Goal: Information Seeking & Learning: Learn about a topic

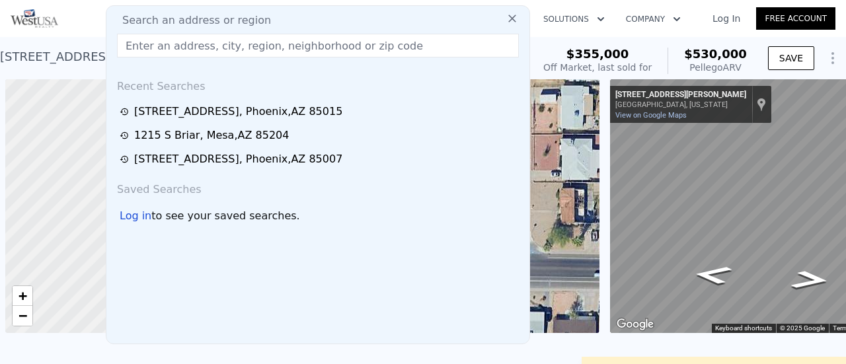
scroll to position [0, 5]
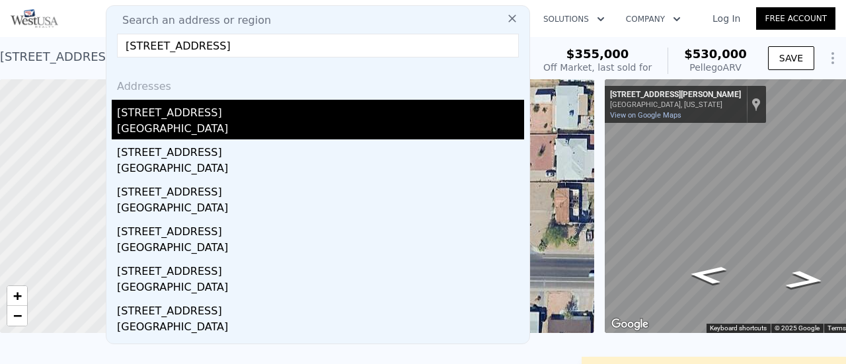
type input "1902 S 111th Ave, Avondale, AZ 85323"
click at [185, 120] on div "1902 S 111th Ave" at bounding box center [320, 110] width 407 height 21
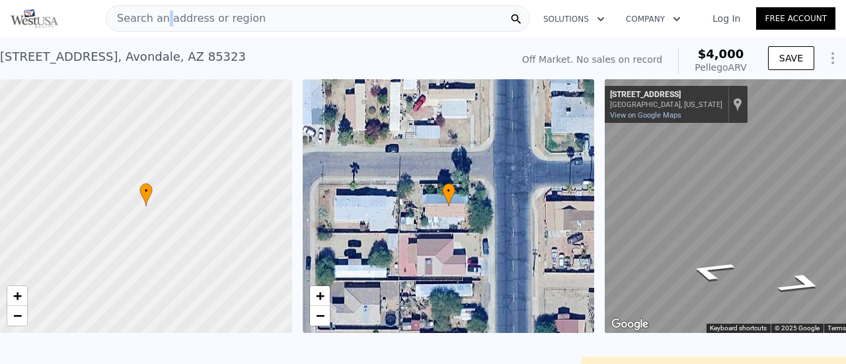
click at [164, 19] on span "Search an address or region" at bounding box center [185, 19] width 159 height 16
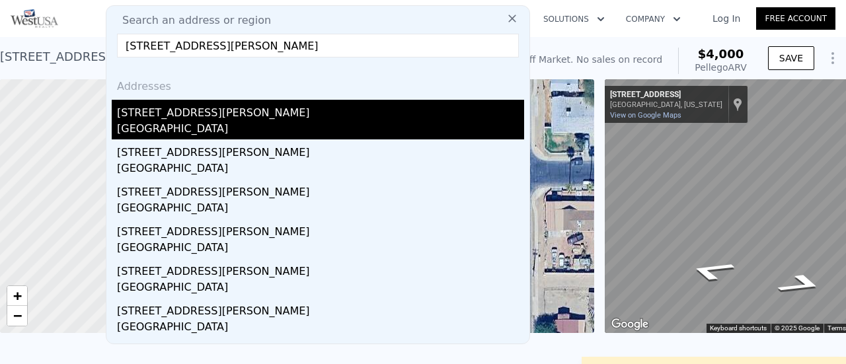
type input "4743 W Villa Theresa Dr, Glendale, AZ 85308"
click at [190, 116] on div "4743 W Villa Theresa Dr" at bounding box center [320, 110] width 407 height 21
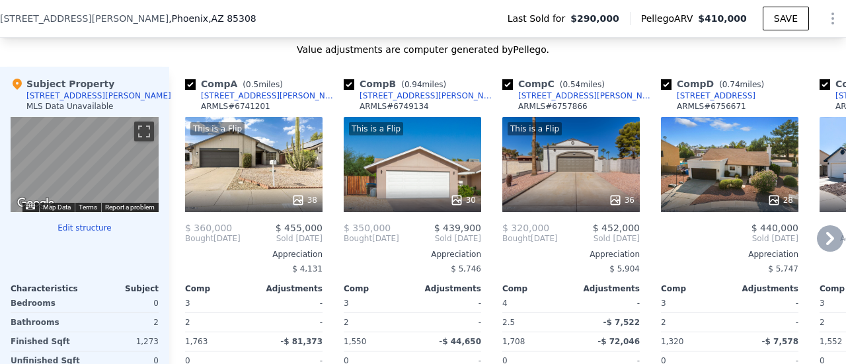
scroll to position [1317, 0]
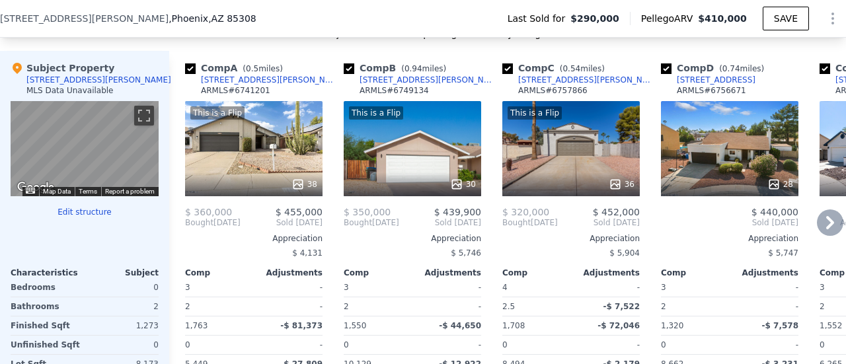
click at [826, 232] on icon at bounding box center [830, 223] width 26 height 26
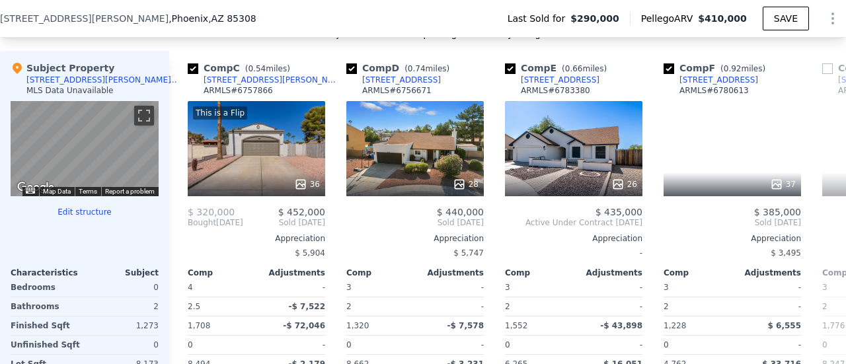
scroll to position [0, 317]
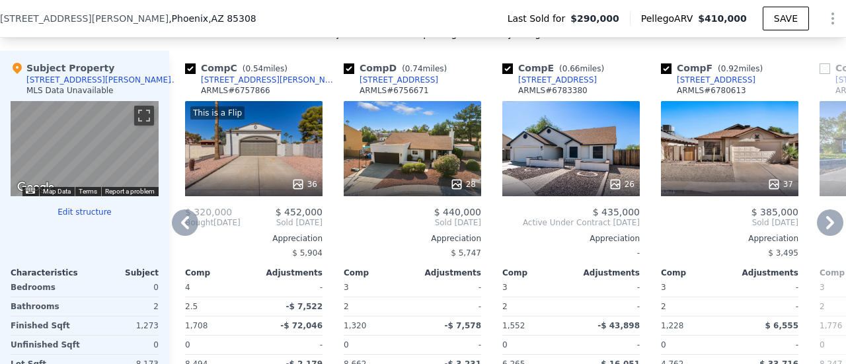
click at [826, 223] on icon at bounding box center [830, 223] width 26 height 26
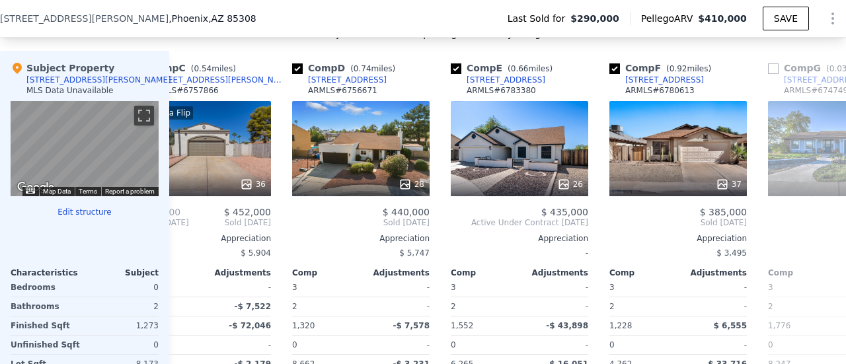
scroll to position [0, 635]
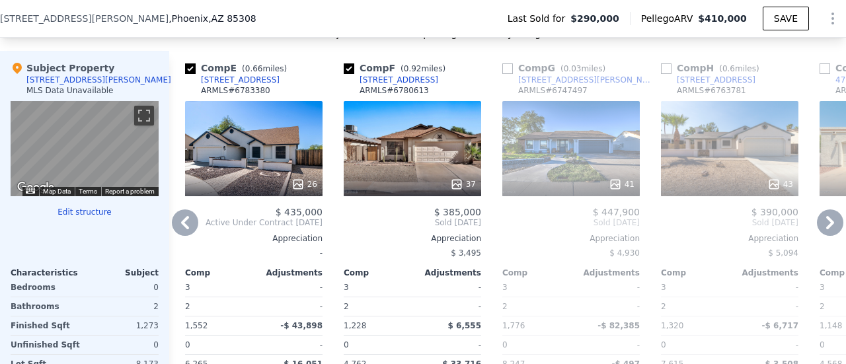
click at [826, 223] on icon at bounding box center [830, 223] width 26 height 26
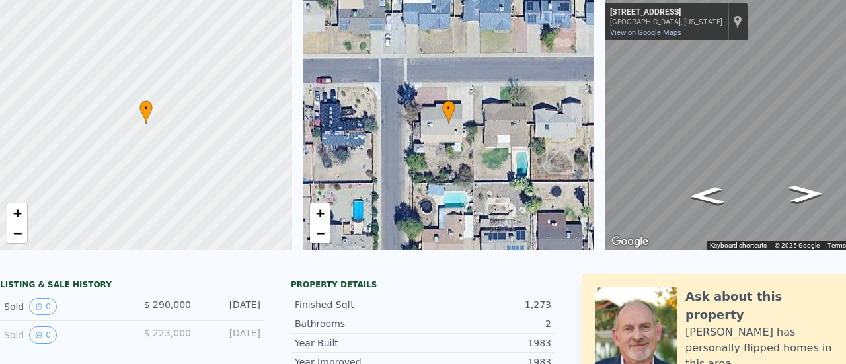
scroll to position [5, 0]
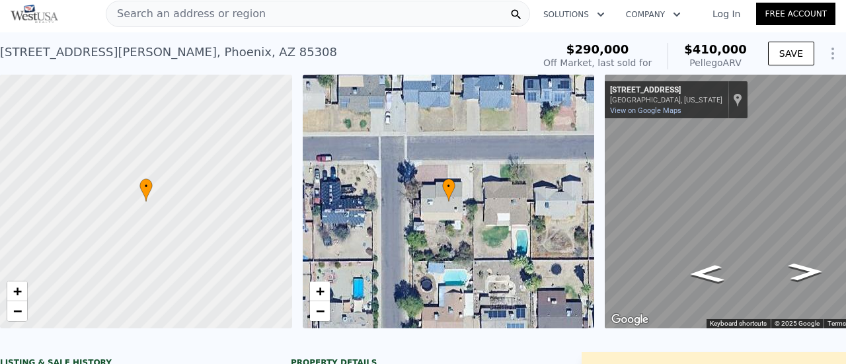
click at [160, 13] on span "Search an address or region" at bounding box center [185, 14] width 159 height 16
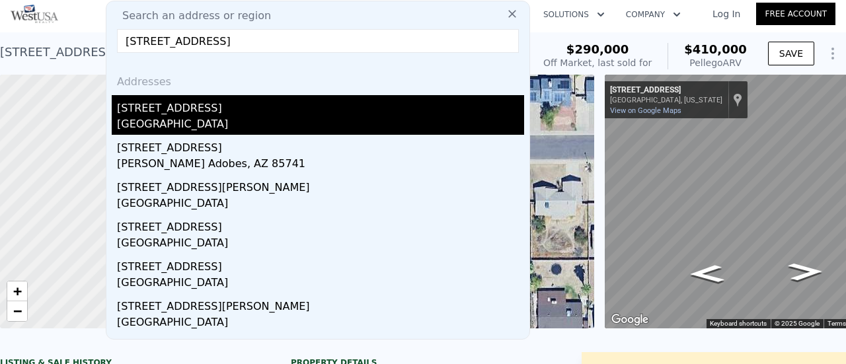
type input "5902 W Orange Dr, Glendale, AZ 85301"
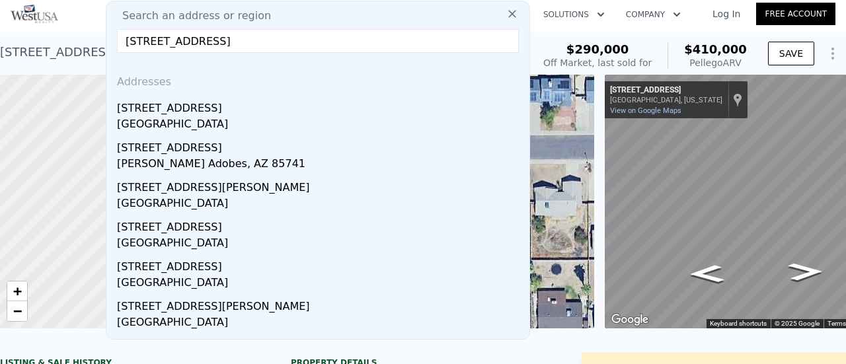
drag, startPoint x: 185, startPoint y: 112, endPoint x: 214, endPoint y: 89, distance: 36.8
click at [185, 112] on div "[STREET_ADDRESS]" at bounding box center [320, 105] width 407 height 21
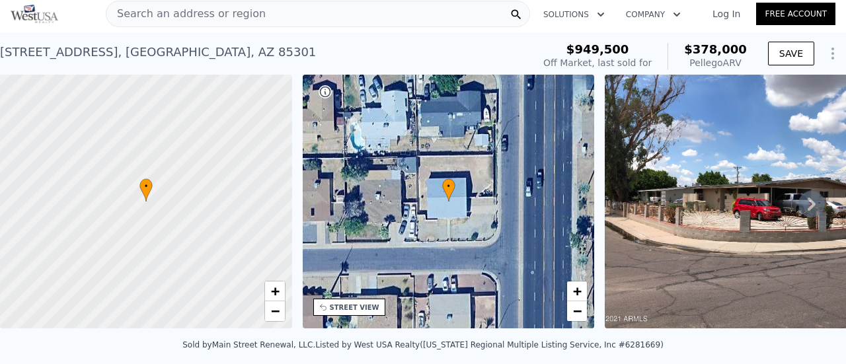
click at [167, 14] on span "Search an address or region" at bounding box center [185, 14] width 159 height 16
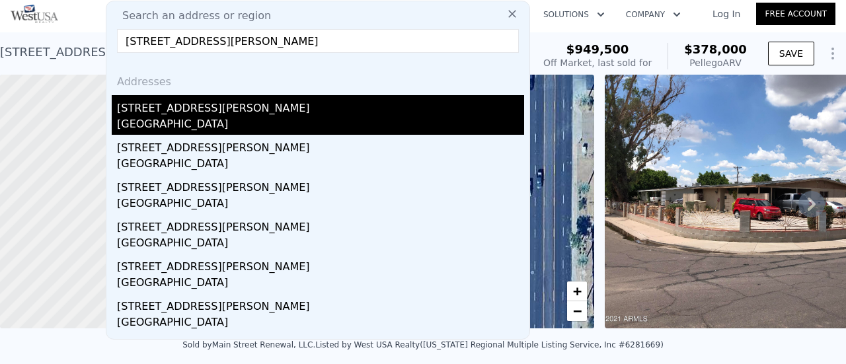
type input "8608 E Whitton Ave, Scottsdale, AZ 85251"
click at [158, 110] on div "[STREET_ADDRESS][PERSON_NAME]" at bounding box center [320, 105] width 407 height 21
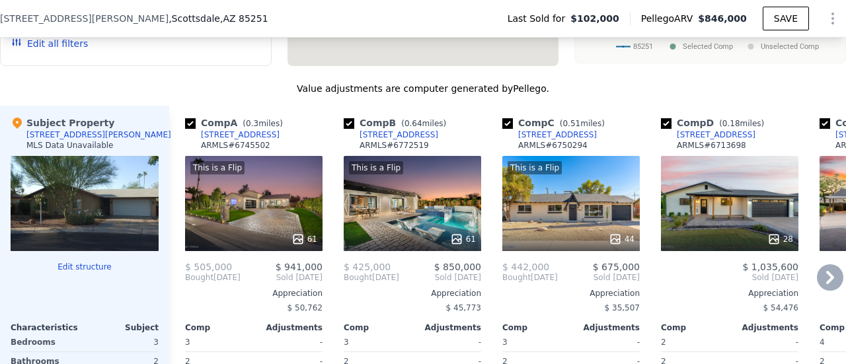
scroll to position [1449, 0]
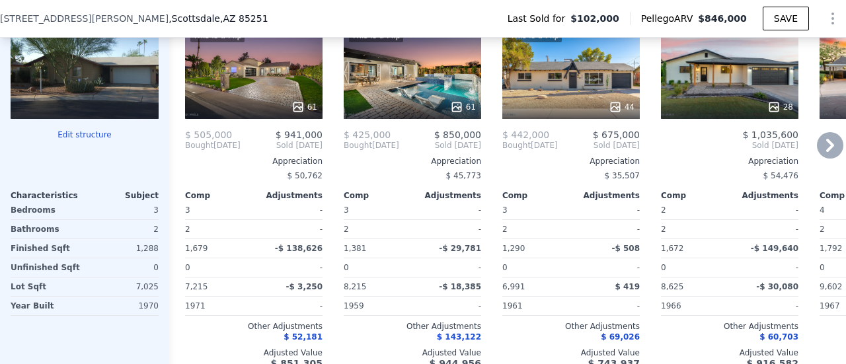
click at [817, 152] on icon at bounding box center [830, 145] width 26 height 26
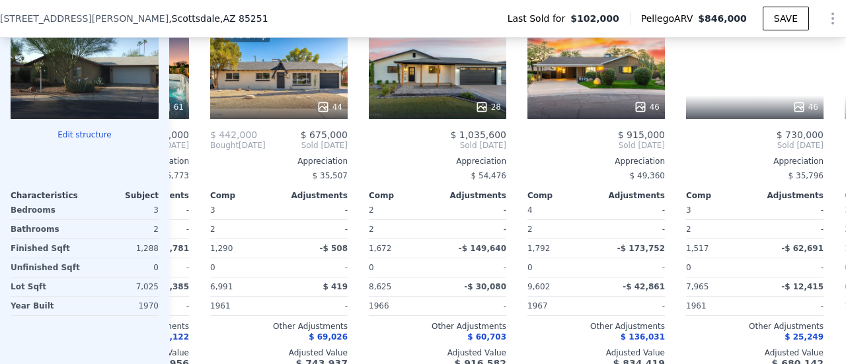
scroll to position [0, 317]
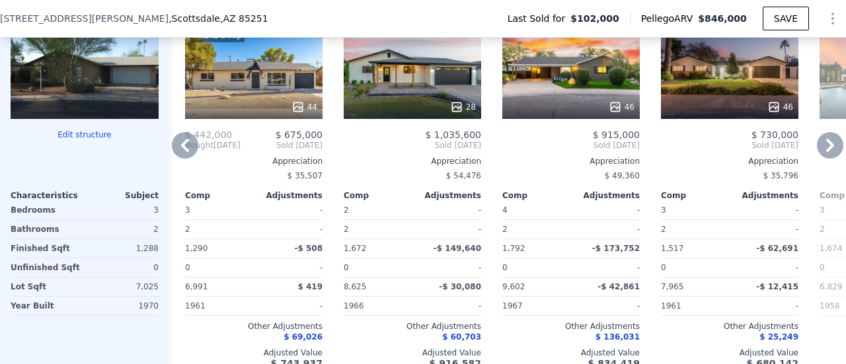
click at [825, 149] on icon at bounding box center [830, 145] width 26 height 26
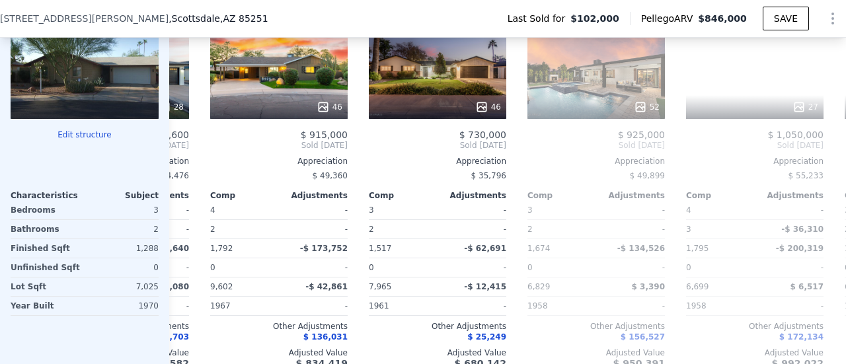
scroll to position [0, 635]
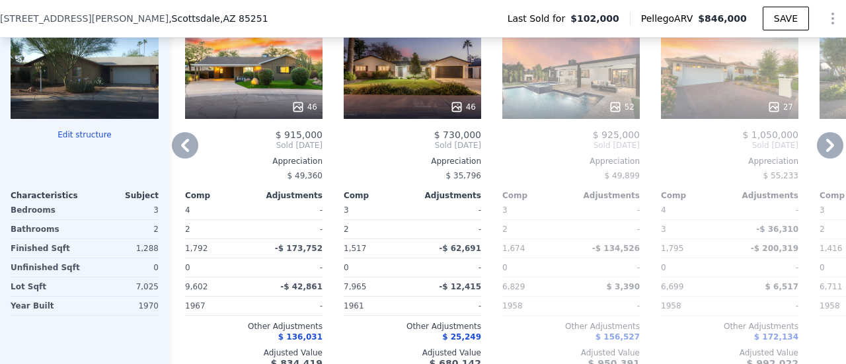
click at [828, 153] on icon at bounding box center [830, 145] width 26 height 26
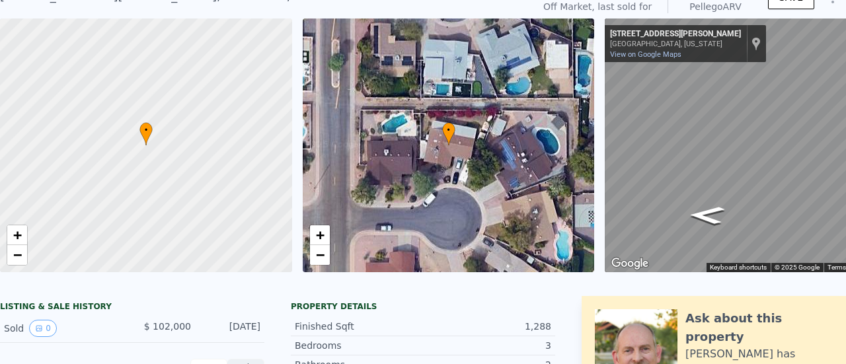
scroll to position [0, 0]
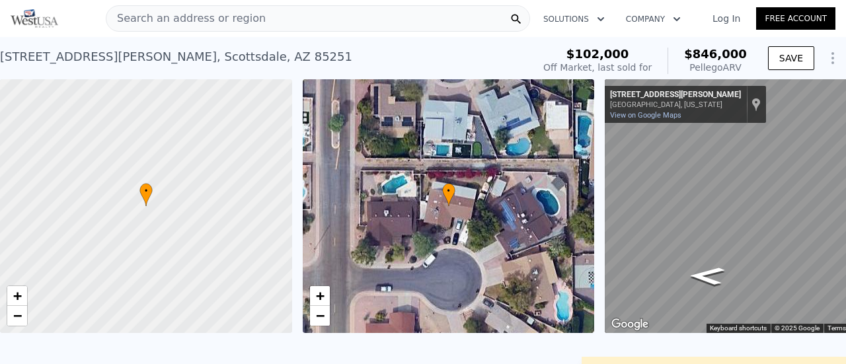
click at [343, 54] on div "[STREET_ADDRESS][PERSON_NAME] Sold [DATE] for $102k (~ARV $846k )" at bounding box center [264, 60] width 528 height 37
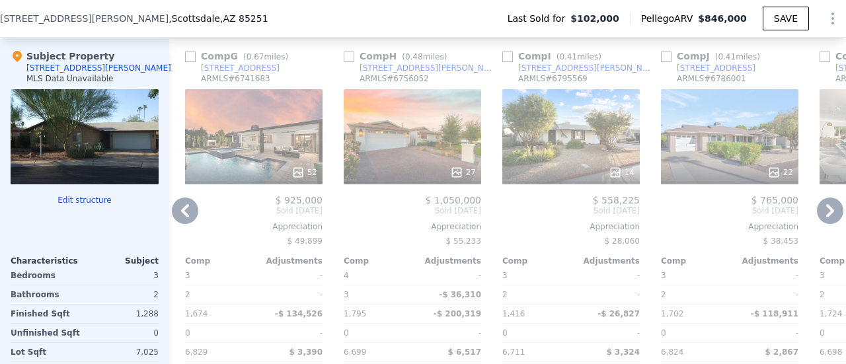
scroll to position [1383, 0]
click at [187, 215] on icon at bounding box center [185, 211] width 26 height 26
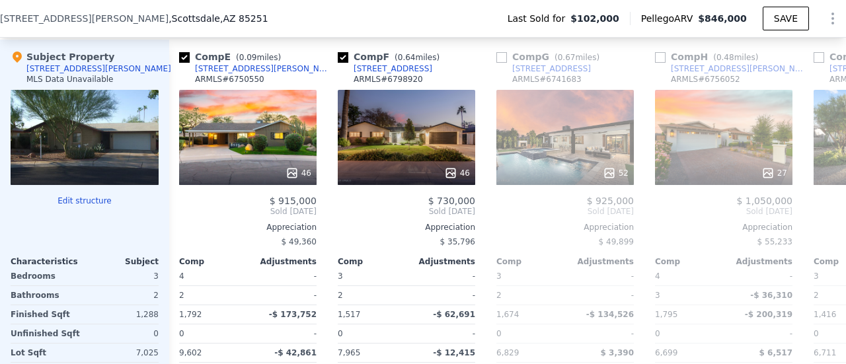
scroll to position [0, 635]
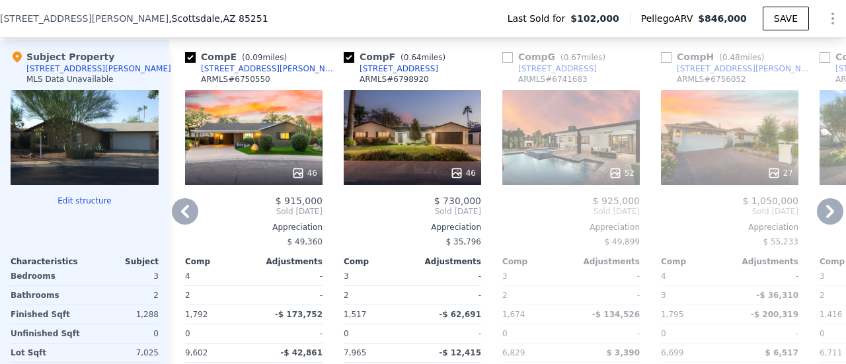
click at [190, 209] on icon at bounding box center [185, 211] width 26 height 26
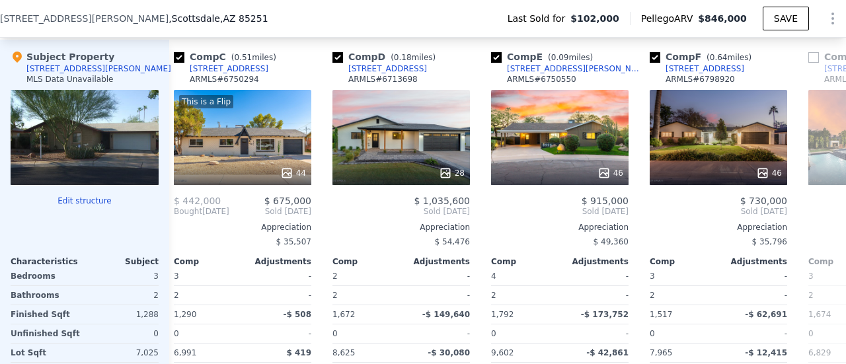
scroll to position [0, 317]
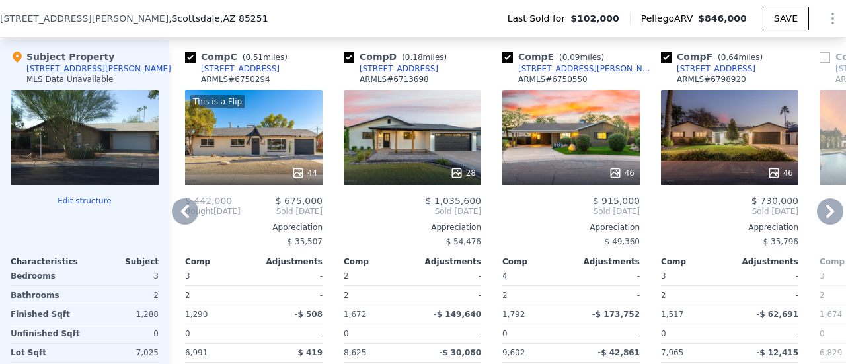
click at [180, 214] on icon at bounding box center [185, 211] width 26 height 26
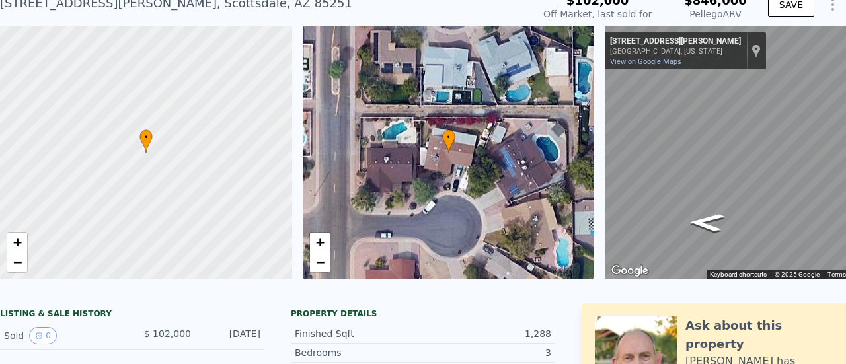
scroll to position [0, 0]
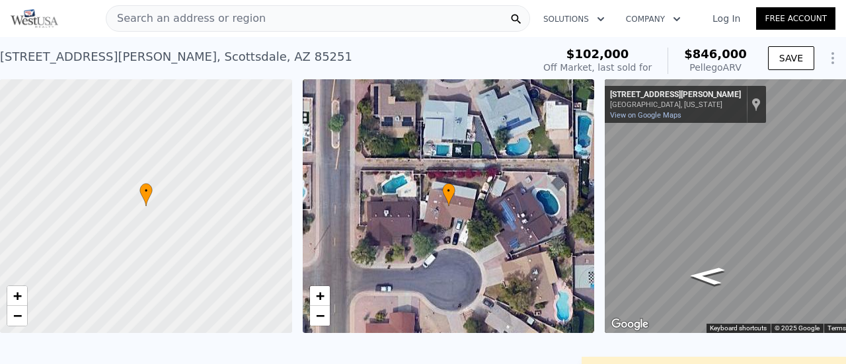
click at [184, 14] on span "Search an address or region" at bounding box center [185, 19] width 159 height 16
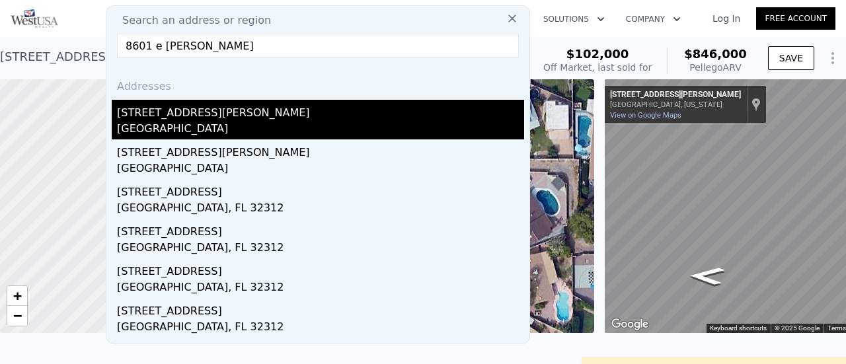
type input "8601 e whitton"
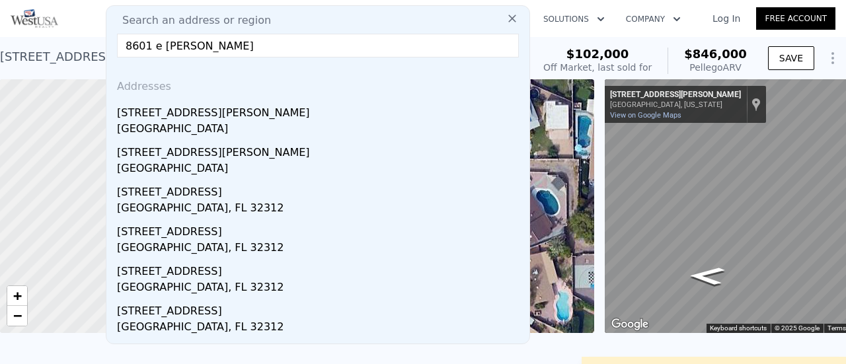
drag, startPoint x: 191, startPoint y: 124, endPoint x: 250, endPoint y: 125, distance: 58.9
click at [192, 124] on div "Scottsdale, AZ 85251" at bounding box center [320, 130] width 407 height 19
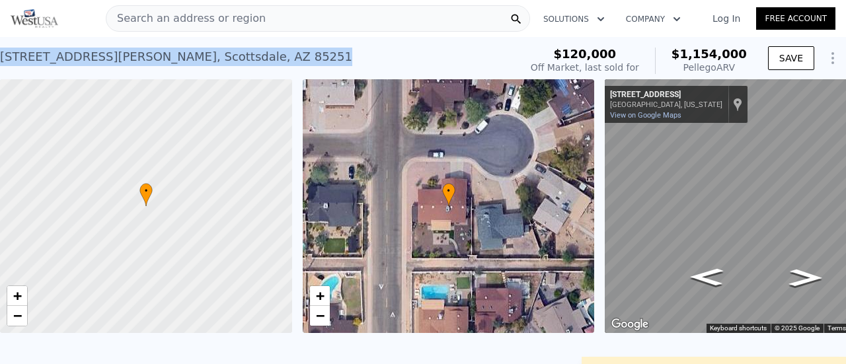
drag, startPoint x: 209, startPoint y: 62, endPoint x: 0, endPoint y: 55, distance: 209.1
click at [0, 55] on div "8601 E Whitton Ave , Scottsdale , AZ 85251 Sold Mar 1995 for $120k (~ARV $1.154…" at bounding box center [257, 60] width 515 height 37
copy div "8601 E Whitton Ave , Scottsdale , AZ 85251"
click at [216, 19] on span "Search an address or region" at bounding box center [185, 19] width 159 height 16
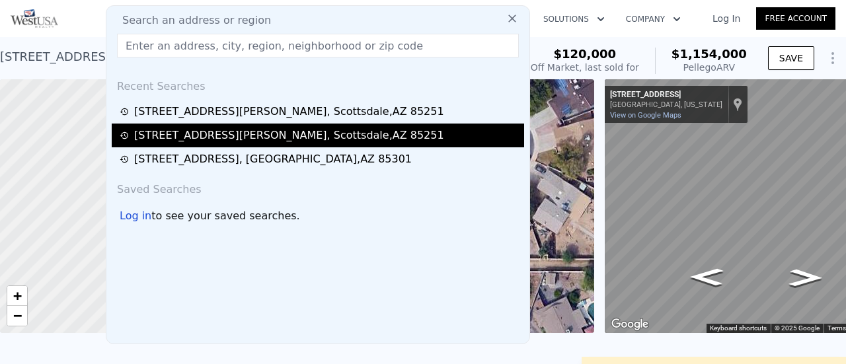
click at [199, 136] on div "[STREET_ADDRESS][PERSON_NAME]" at bounding box center [289, 136] width 310 height 16
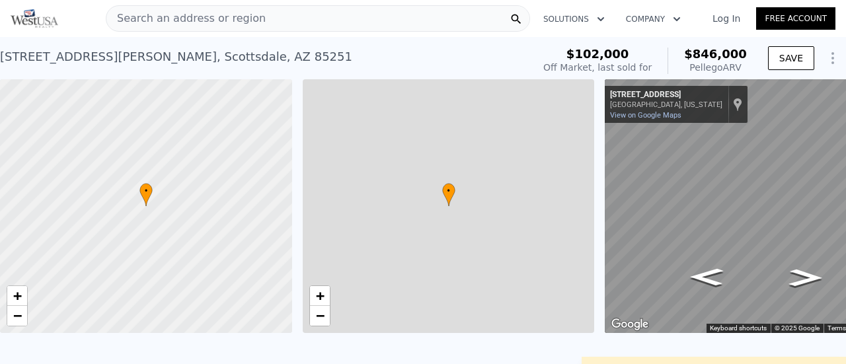
type input "4"
type input "3"
type input "1290"
type input "1795"
type input "6698"
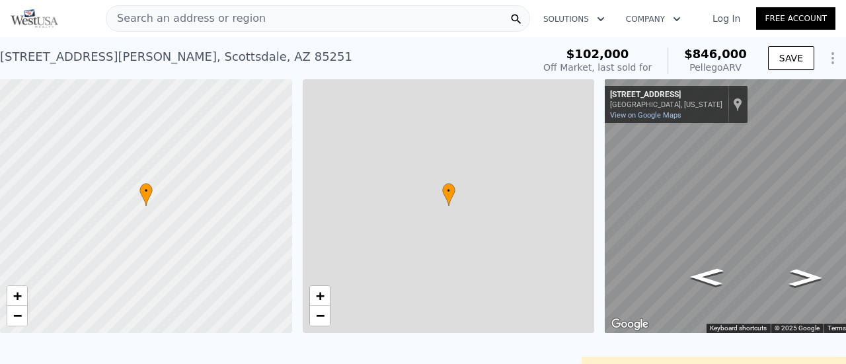
type input "9602"
type input "$ 846,000"
type input "6"
type input "$ 688,052"
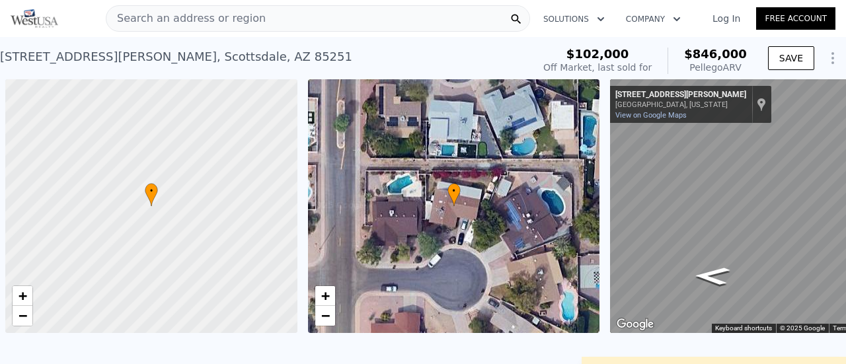
scroll to position [0, 5]
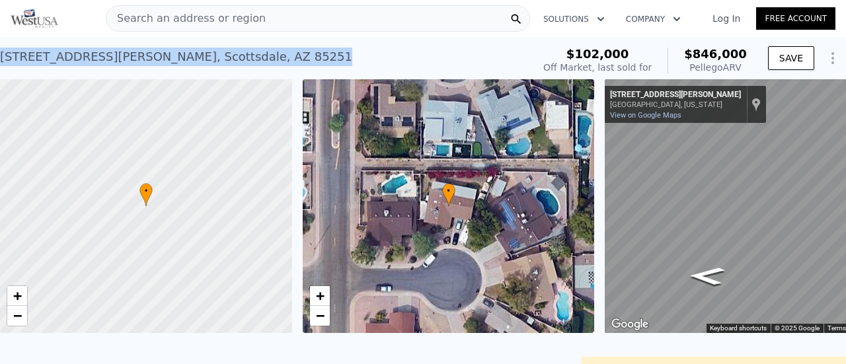
drag, startPoint x: 231, startPoint y: 59, endPoint x: 0, endPoint y: 56, distance: 230.8
click at [0, 56] on div "[STREET_ADDRESS][PERSON_NAME] Sold [DATE] for $102k (~ARV $846k )" at bounding box center [264, 60] width 528 height 37
copy div "[STREET_ADDRESS][PERSON_NAME]"
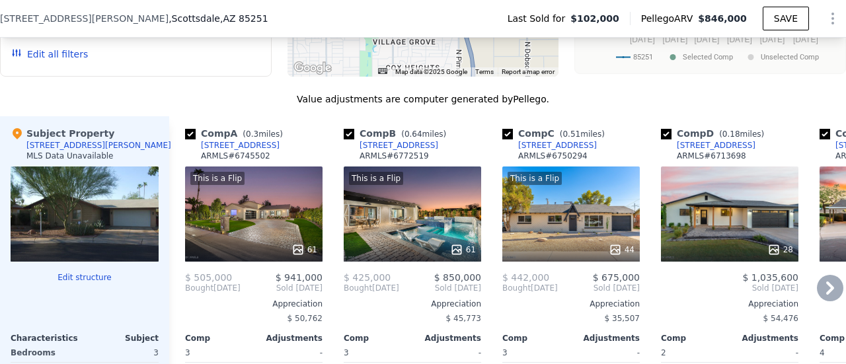
scroll to position [1383, 0]
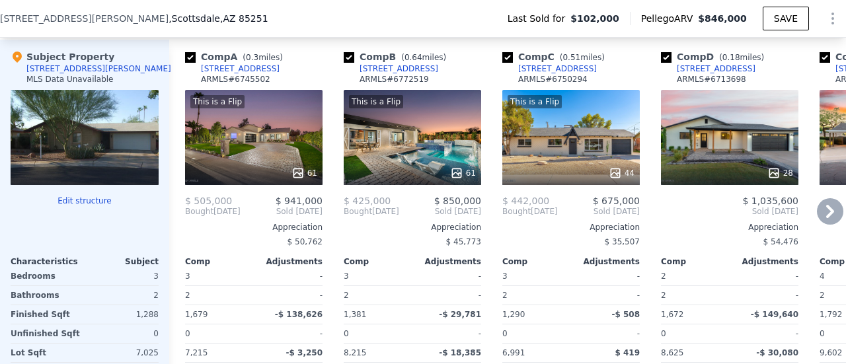
click at [300, 175] on icon at bounding box center [298, 173] width 9 height 9
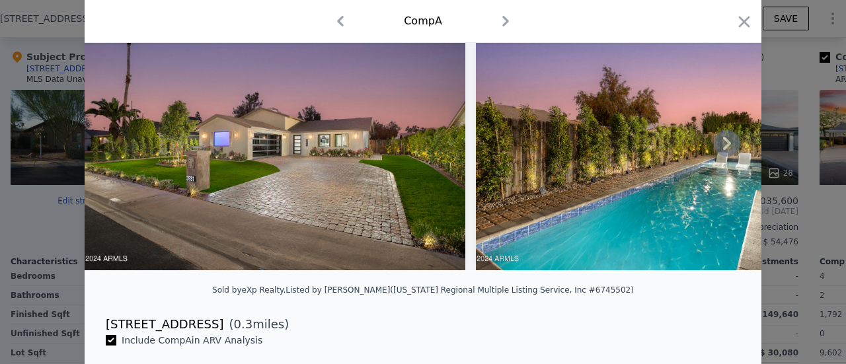
scroll to position [66, 0]
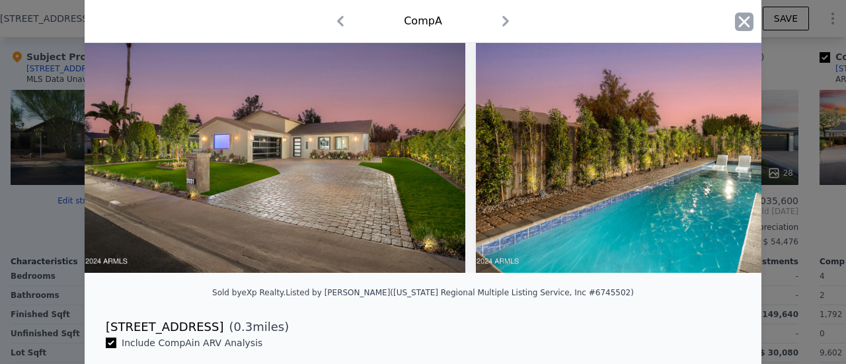
click at [740, 19] on icon "button" at bounding box center [744, 21] width 11 height 11
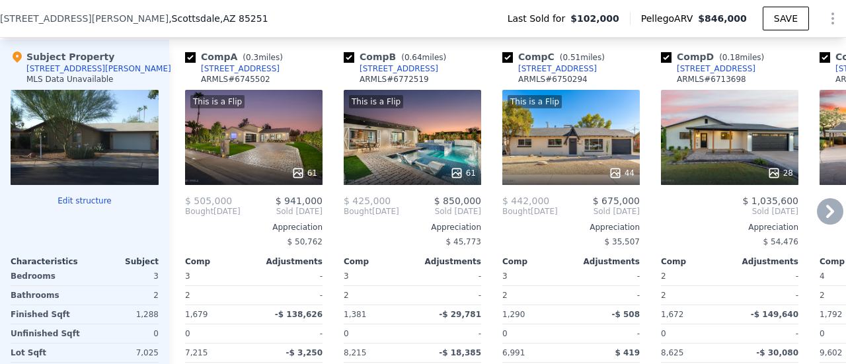
scroll to position [1317, 0]
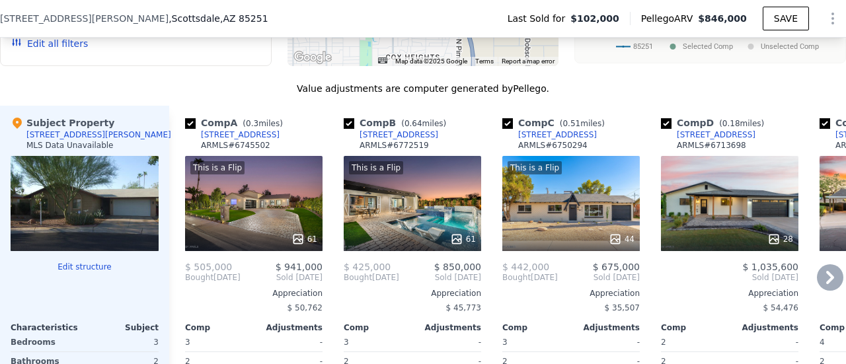
click at [726, 206] on div "28" at bounding box center [730, 203] width 138 height 95
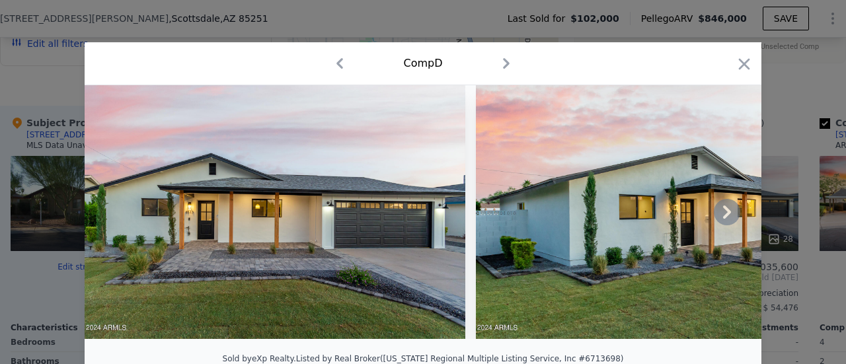
click at [717, 216] on icon at bounding box center [727, 212] width 26 height 26
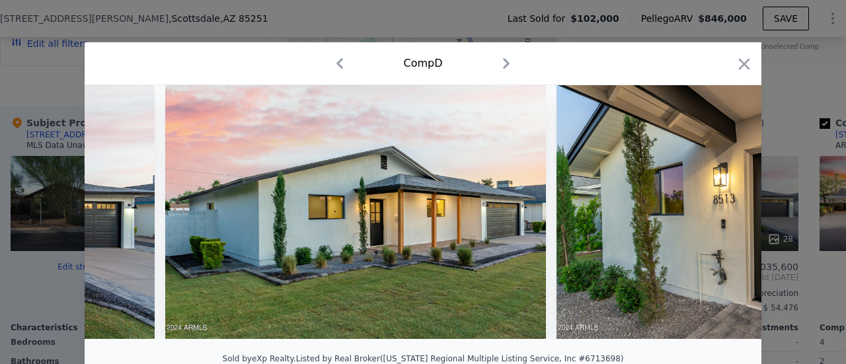
scroll to position [0, 317]
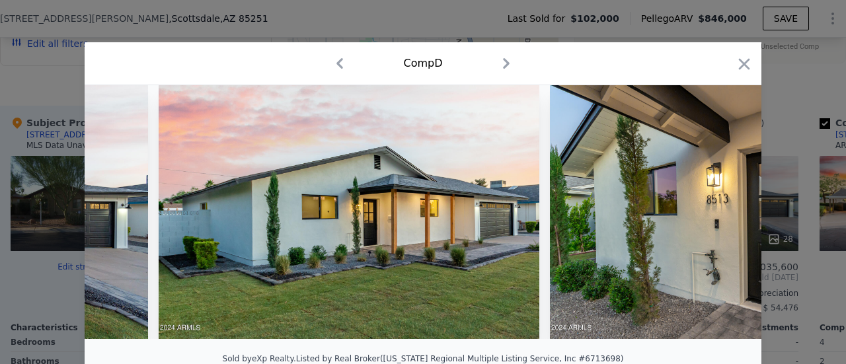
click at [717, 216] on img at bounding box center [740, 212] width 381 height 254
click at [718, 219] on icon at bounding box center [727, 212] width 26 height 26
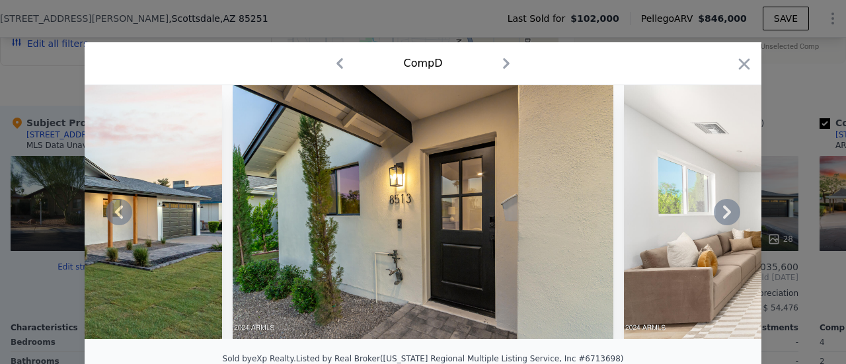
click at [722, 222] on icon at bounding box center [727, 212] width 26 height 26
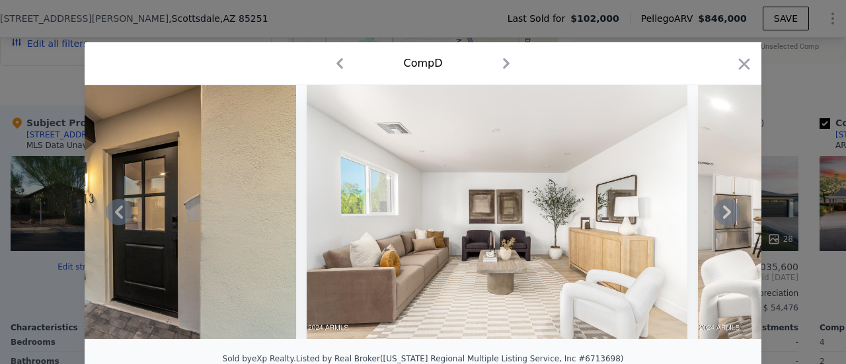
click at [719, 219] on icon at bounding box center [727, 212] width 26 height 26
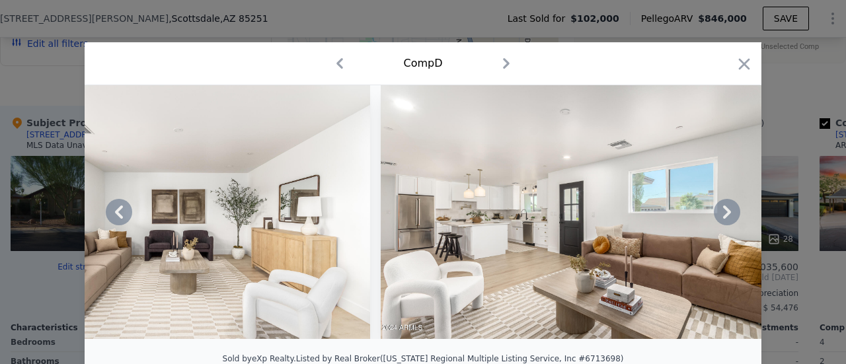
click at [723, 219] on icon at bounding box center [727, 212] width 8 height 13
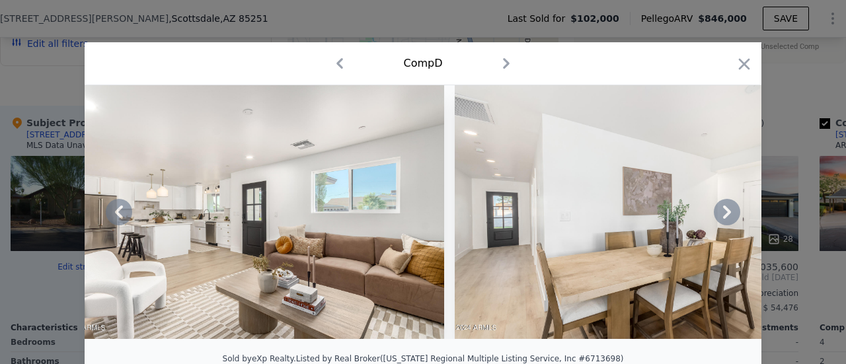
click at [721, 219] on icon at bounding box center [727, 212] width 26 height 26
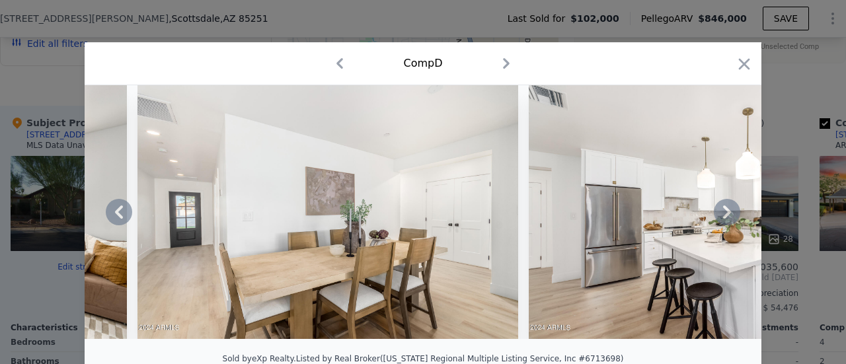
click at [720, 219] on icon at bounding box center [727, 212] width 26 height 26
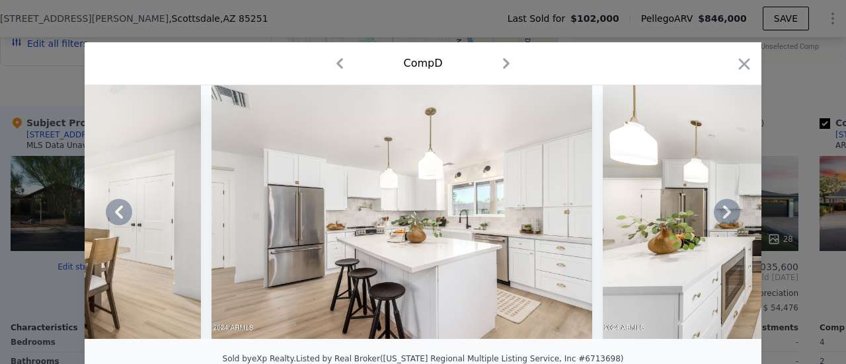
click at [721, 220] on icon at bounding box center [727, 212] width 26 height 26
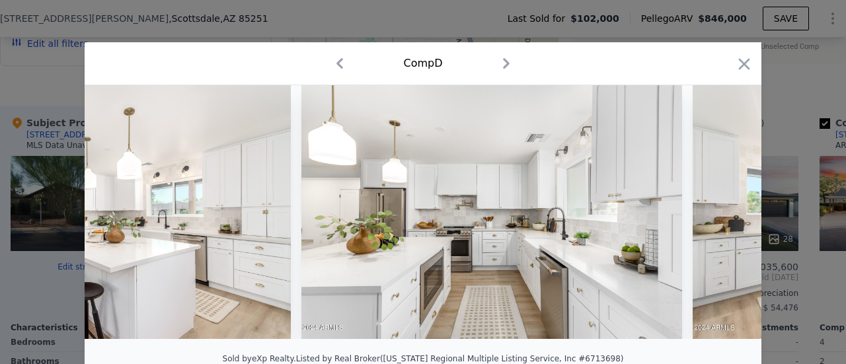
scroll to position [0, 2539]
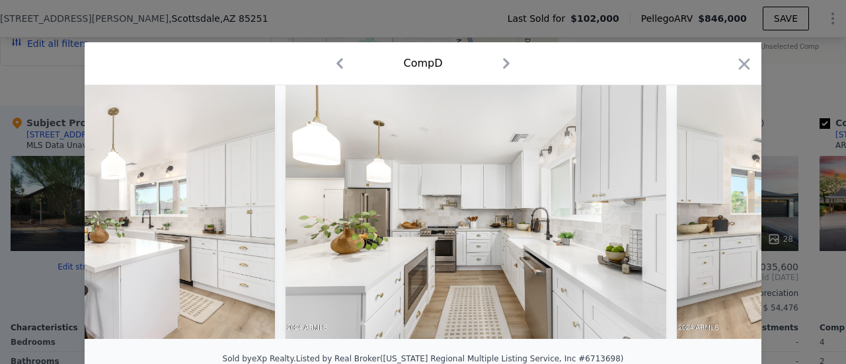
click at [721, 220] on div at bounding box center [423, 212] width 677 height 254
click at [723, 219] on icon at bounding box center [727, 212] width 8 height 13
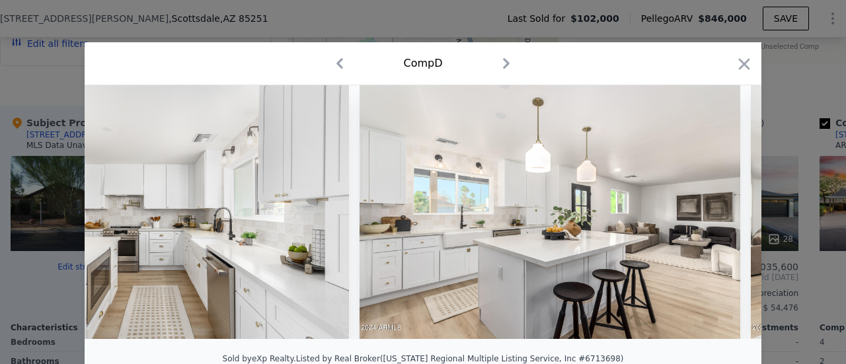
click at [721, 219] on icon at bounding box center [727, 212] width 26 height 26
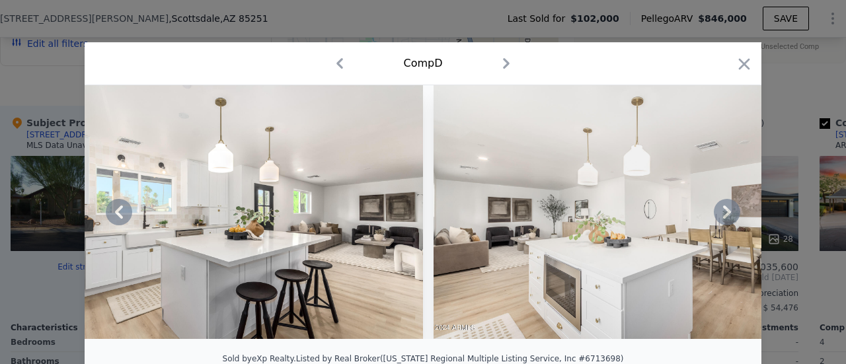
click at [719, 217] on icon at bounding box center [727, 212] width 26 height 26
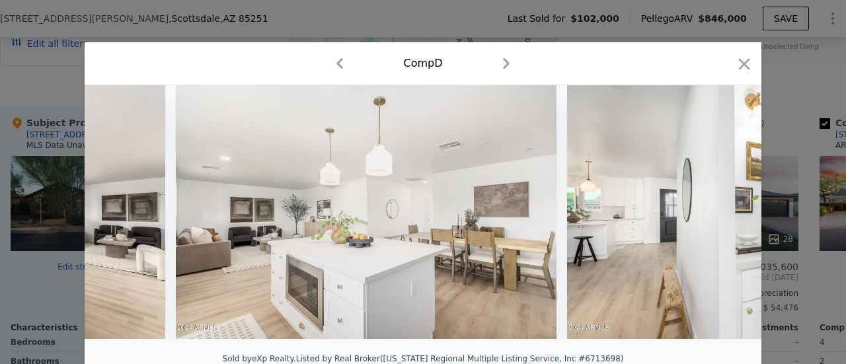
scroll to position [0, 3491]
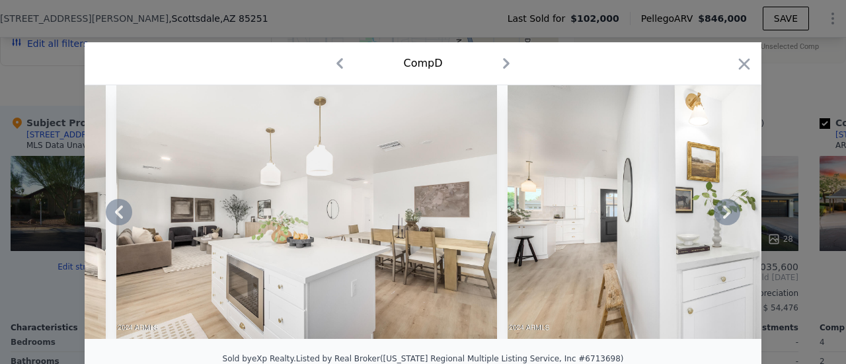
click at [719, 216] on icon at bounding box center [727, 212] width 26 height 26
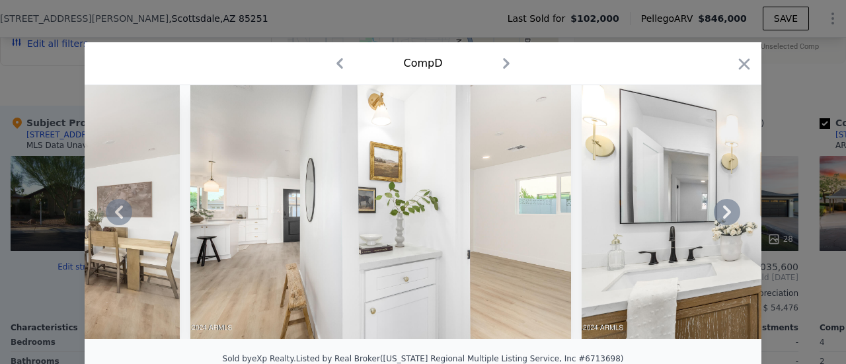
click at [718, 215] on icon at bounding box center [727, 212] width 26 height 26
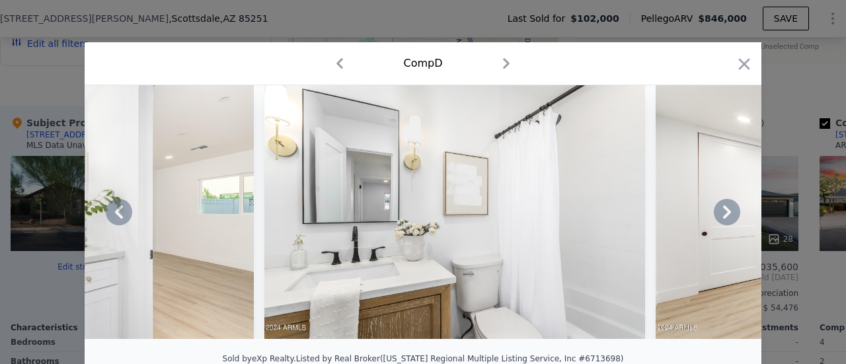
click at [718, 215] on icon at bounding box center [727, 212] width 26 height 26
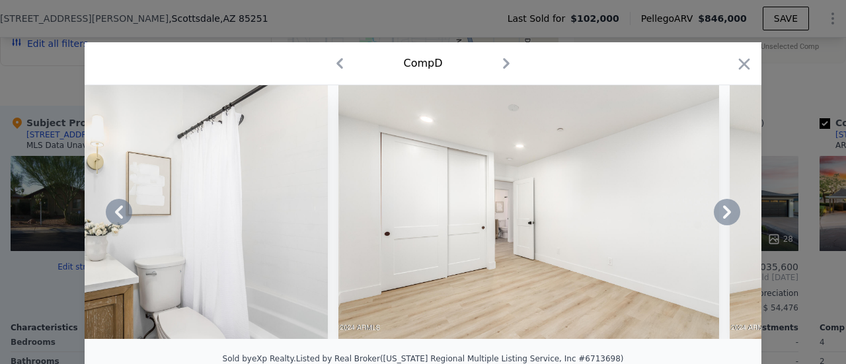
click at [717, 214] on icon at bounding box center [727, 212] width 26 height 26
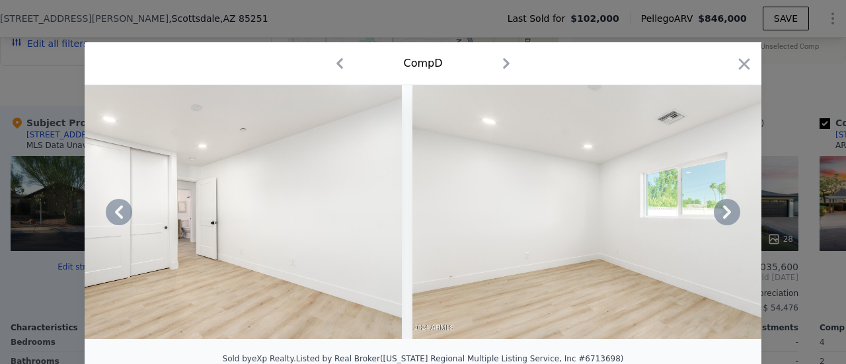
click at [718, 214] on icon at bounding box center [727, 212] width 26 height 26
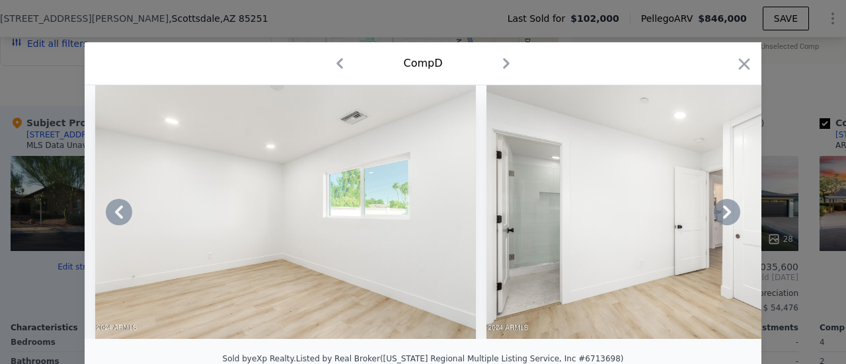
click at [718, 214] on icon at bounding box center [727, 212] width 26 height 26
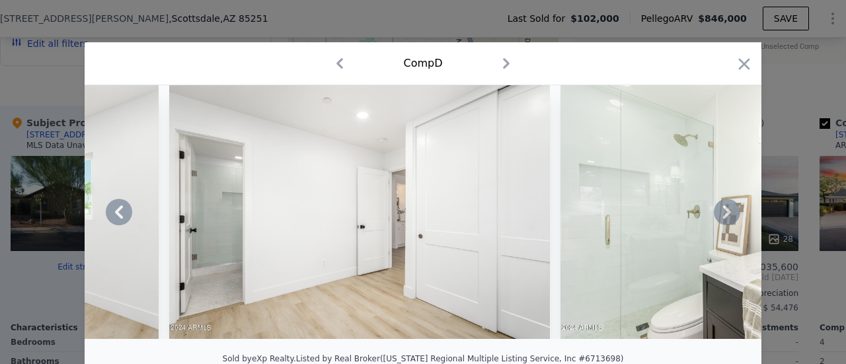
click at [717, 214] on icon at bounding box center [727, 212] width 26 height 26
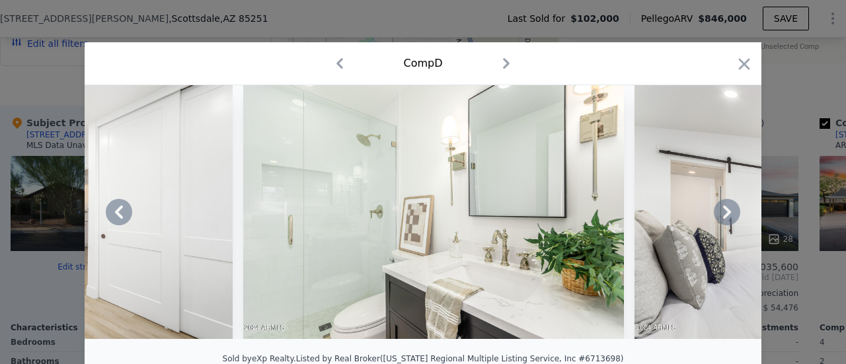
click at [718, 214] on icon at bounding box center [727, 212] width 26 height 26
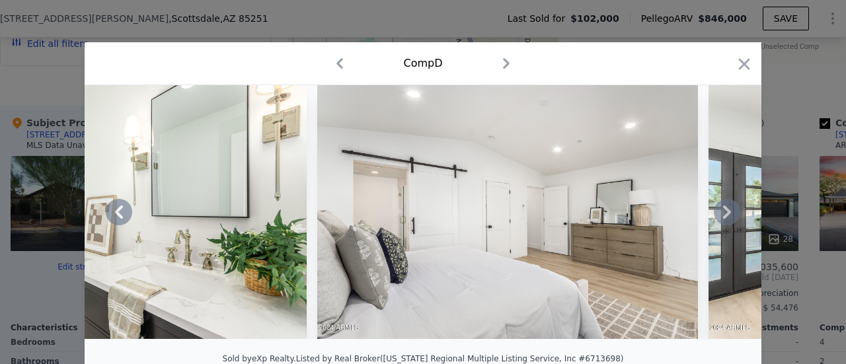
click at [718, 214] on icon at bounding box center [727, 212] width 26 height 26
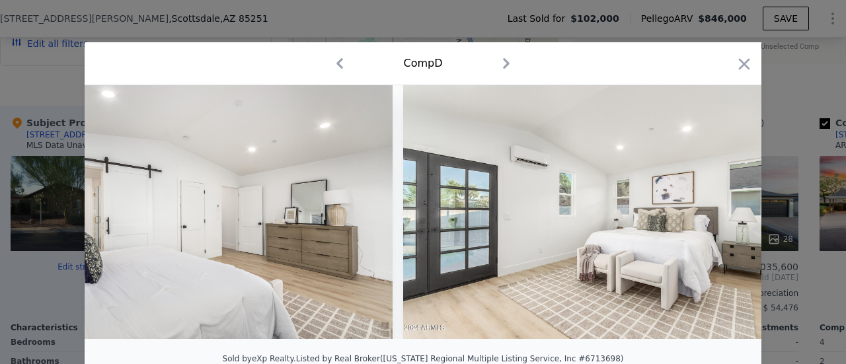
scroll to position [0, 6347]
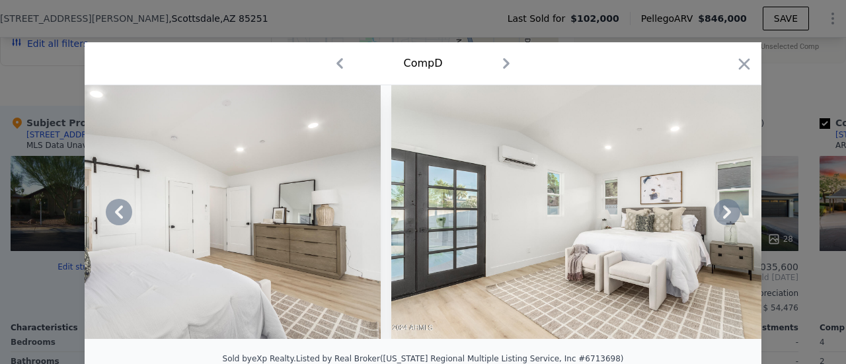
click at [718, 214] on icon at bounding box center [727, 212] width 26 height 26
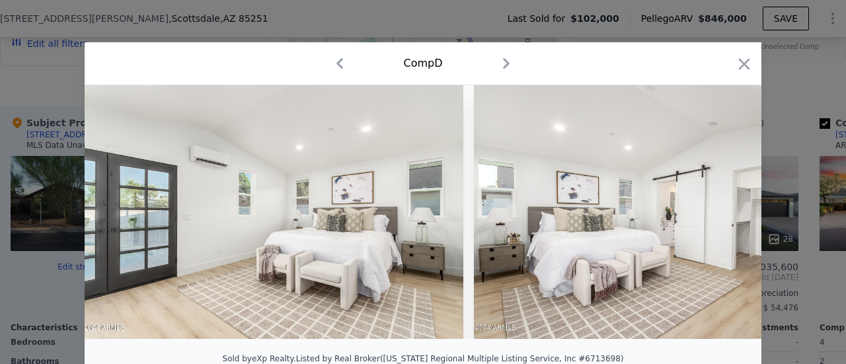
scroll to position [0, 6664]
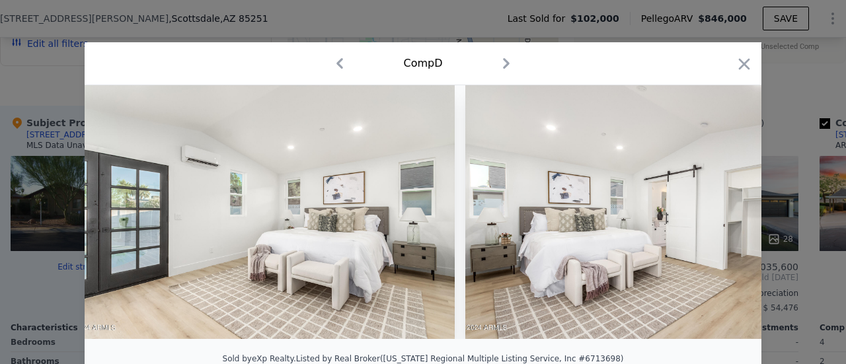
click at [718, 214] on div at bounding box center [423, 212] width 677 height 254
click at [718, 214] on icon at bounding box center [727, 212] width 26 height 26
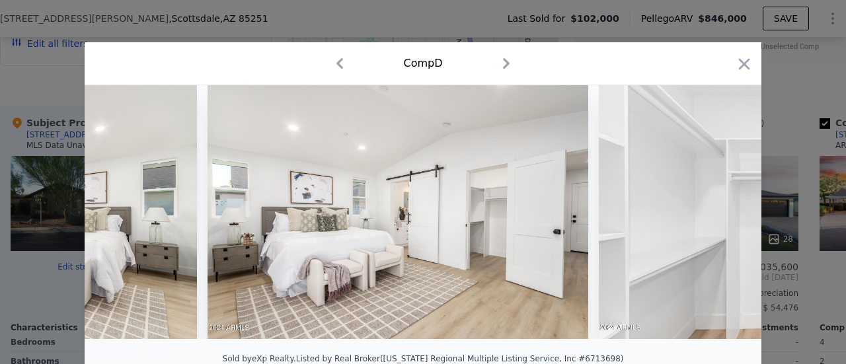
scroll to position [0, 6982]
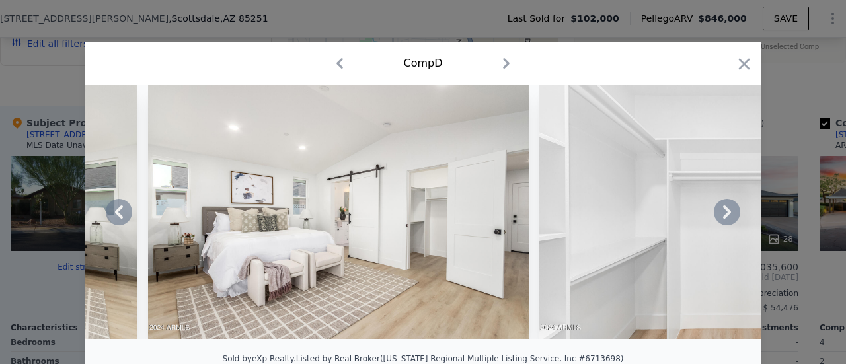
click at [718, 214] on icon at bounding box center [727, 212] width 26 height 26
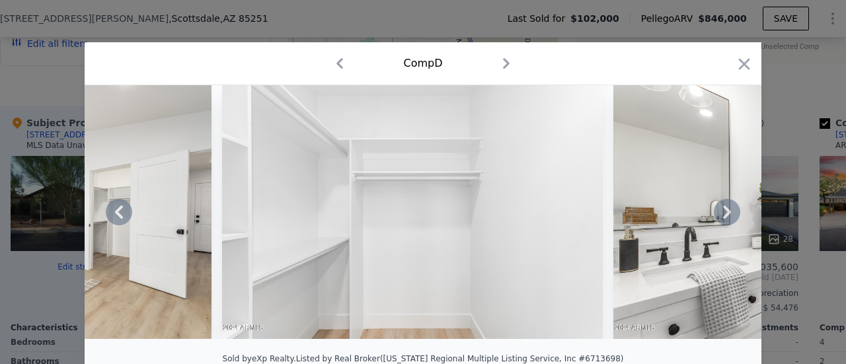
click at [718, 214] on icon at bounding box center [727, 212] width 26 height 26
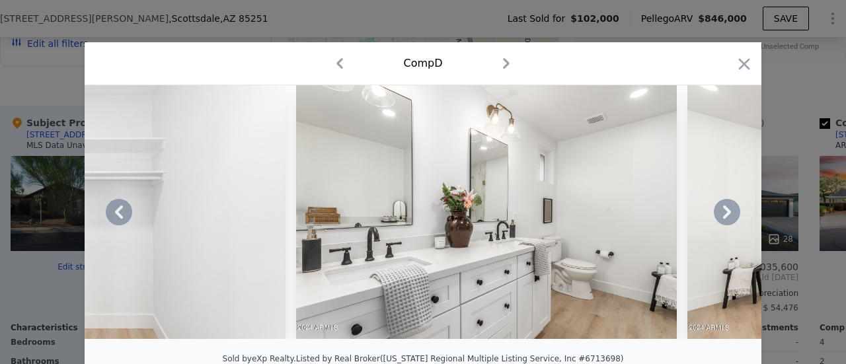
click at [718, 214] on icon at bounding box center [727, 212] width 26 height 26
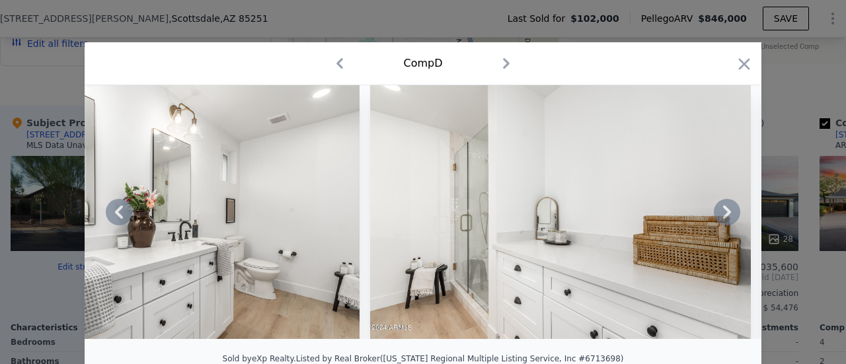
click at [718, 214] on icon at bounding box center [727, 212] width 26 height 26
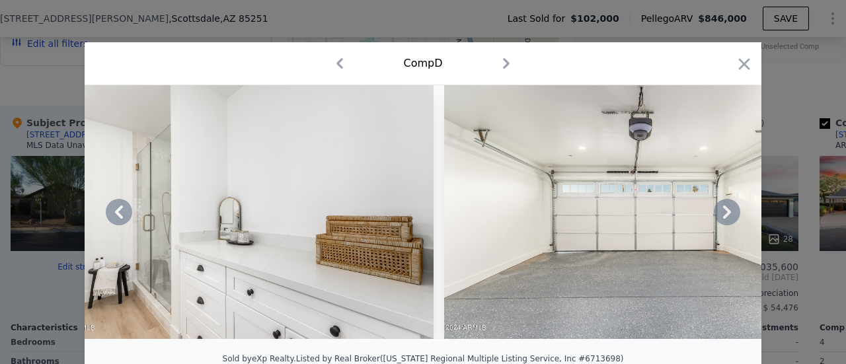
click at [718, 214] on icon at bounding box center [727, 212] width 26 height 26
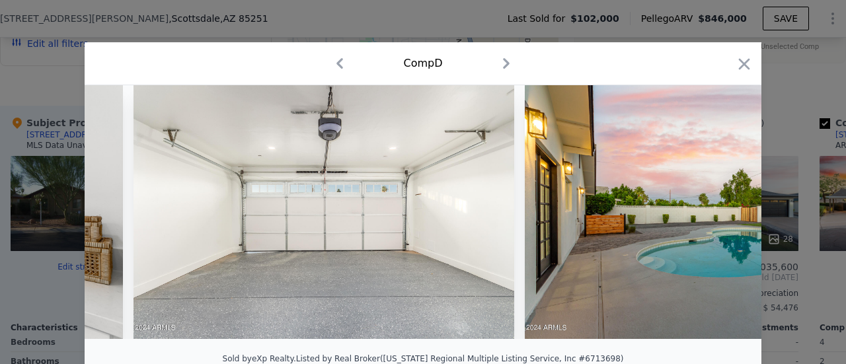
scroll to position [0, 8569]
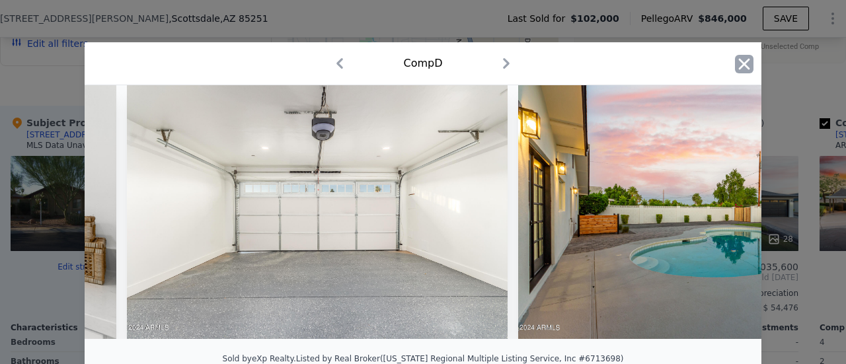
click at [739, 66] on icon "button" at bounding box center [744, 63] width 11 height 11
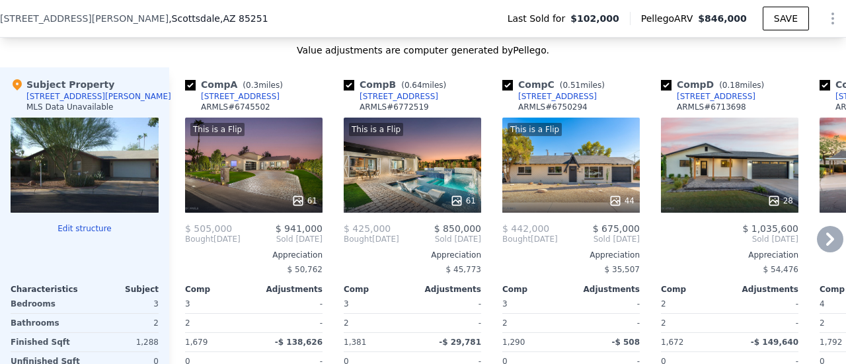
scroll to position [1383, 0]
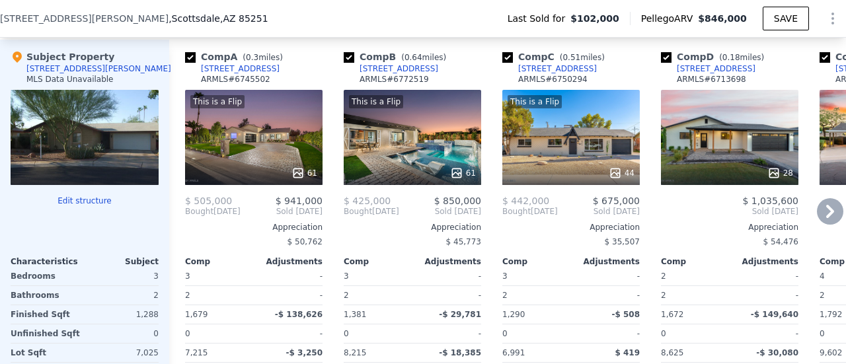
click at [623, 173] on div "44" at bounding box center [622, 173] width 26 height 13
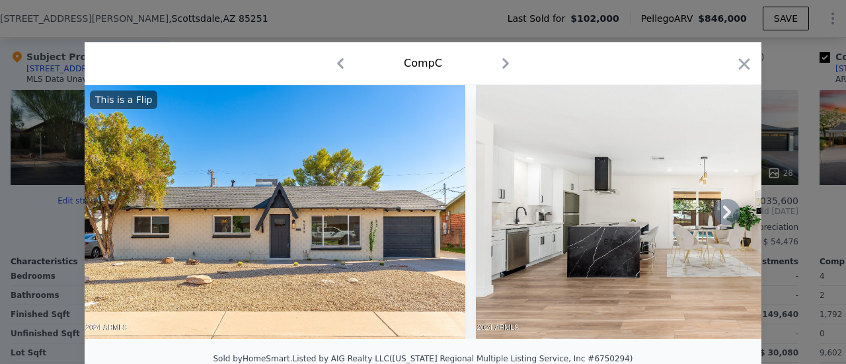
click at [730, 217] on icon at bounding box center [727, 212] width 26 height 26
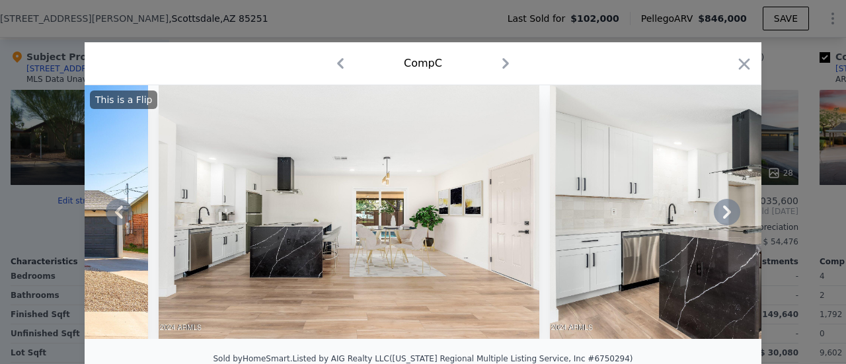
click at [731, 218] on icon at bounding box center [727, 212] width 26 height 26
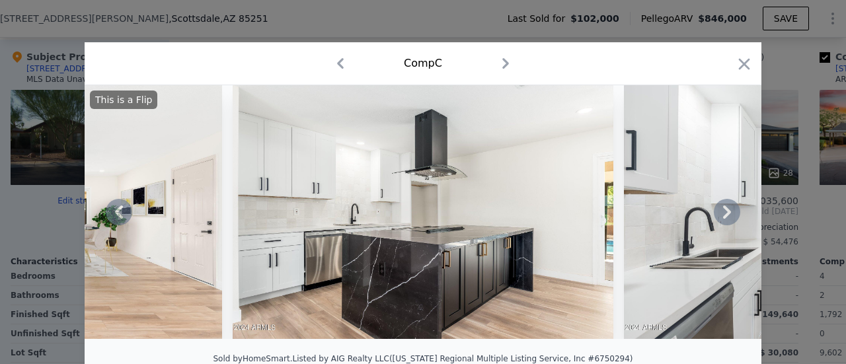
click at [731, 219] on icon at bounding box center [727, 212] width 26 height 26
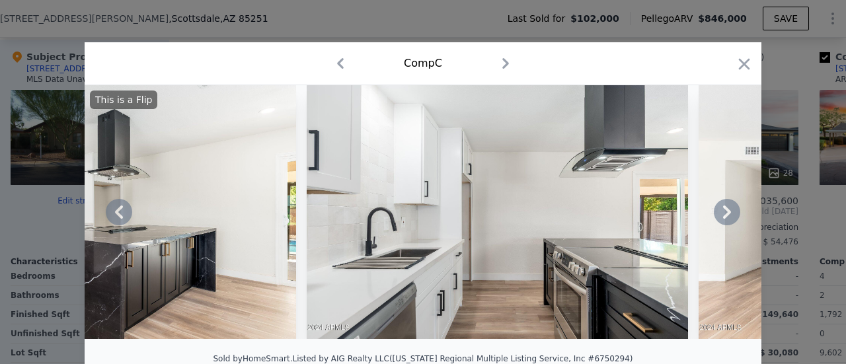
click at [731, 219] on icon at bounding box center [727, 212] width 26 height 26
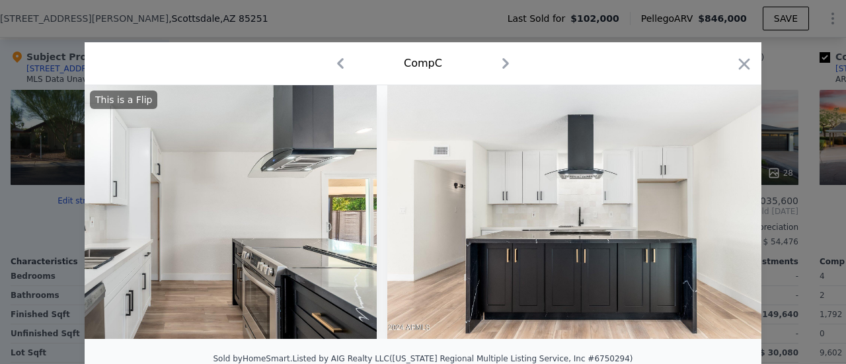
scroll to position [0, 1269]
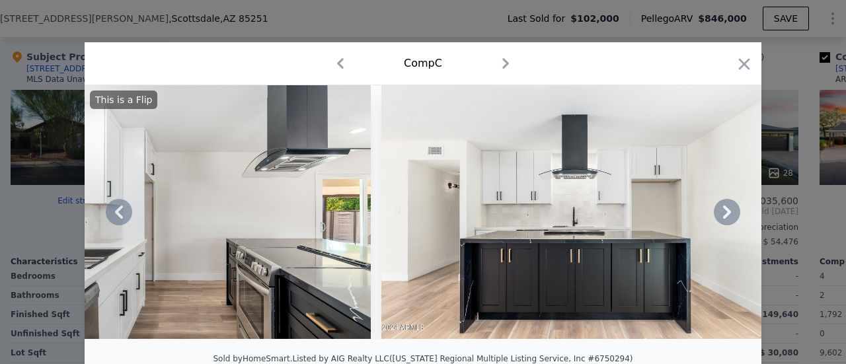
click at [731, 219] on icon at bounding box center [727, 212] width 26 height 26
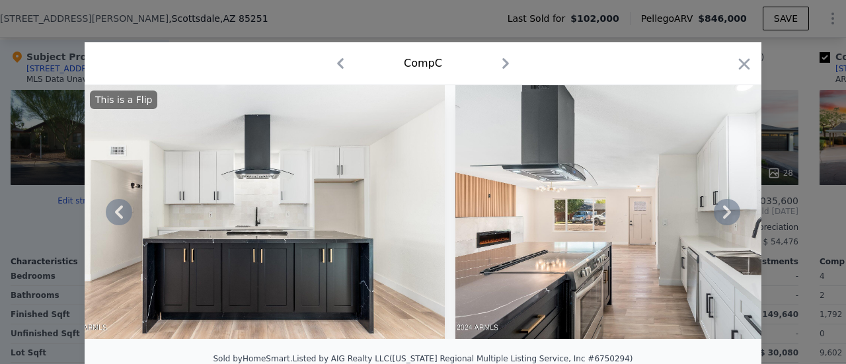
click at [731, 219] on icon at bounding box center [727, 212] width 26 height 26
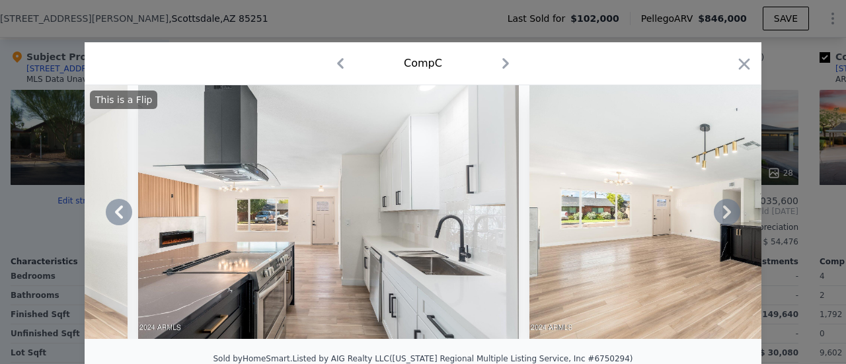
click at [731, 219] on icon at bounding box center [727, 212] width 26 height 26
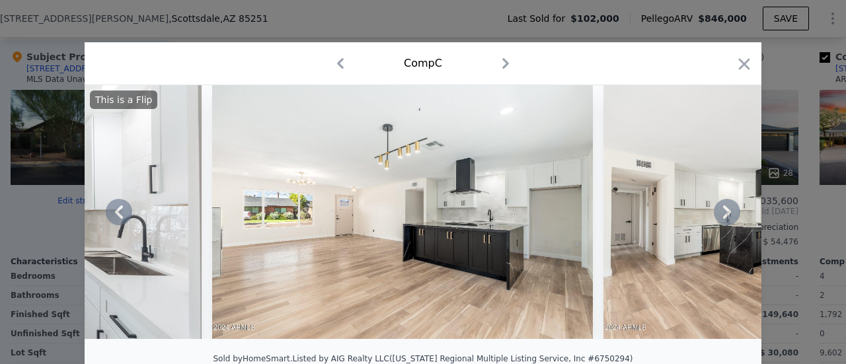
click at [731, 219] on icon at bounding box center [727, 212] width 26 height 26
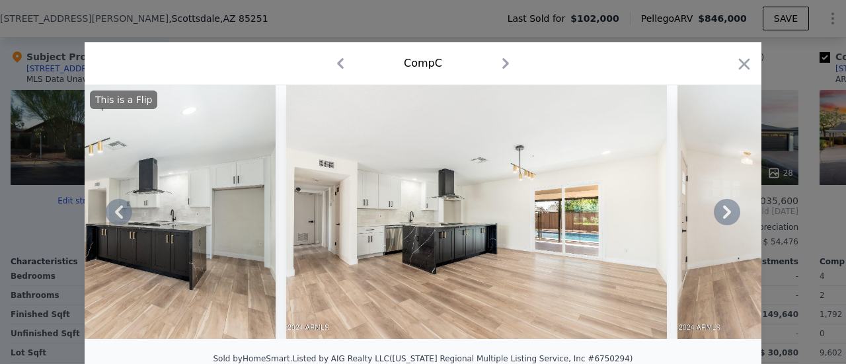
click at [731, 219] on icon at bounding box center [727, 212] width 26 height 26
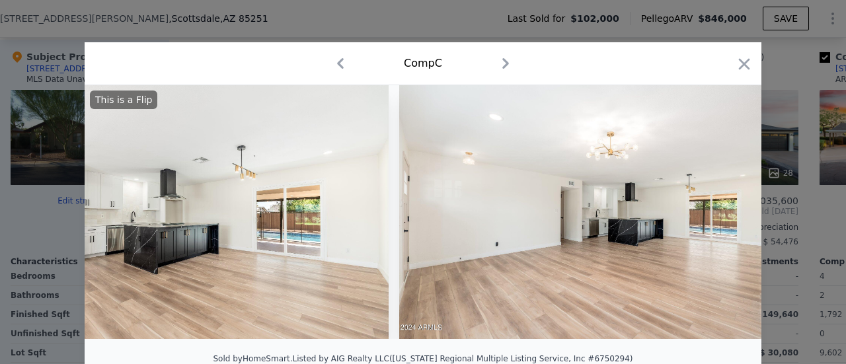
scroll to position [0, 2856]
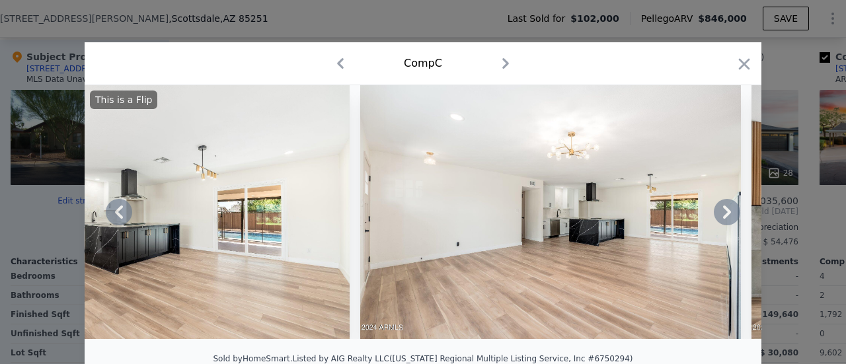
click at [715, 216] on icon at bounding box center [727, 212] width 26 height 26
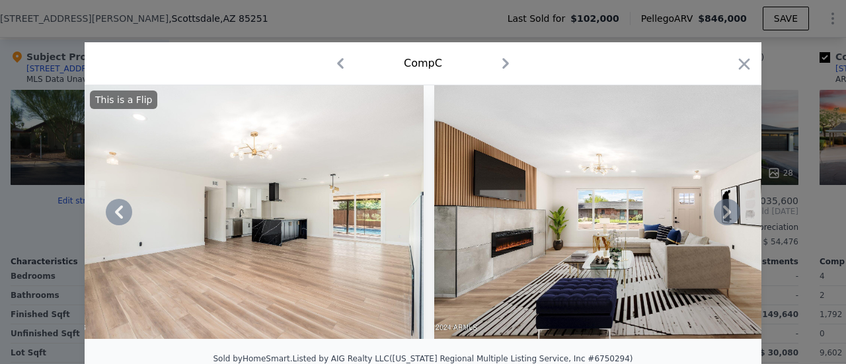
click at [715, 215] on icon at bounding box center [727, 212] width 26 height 26
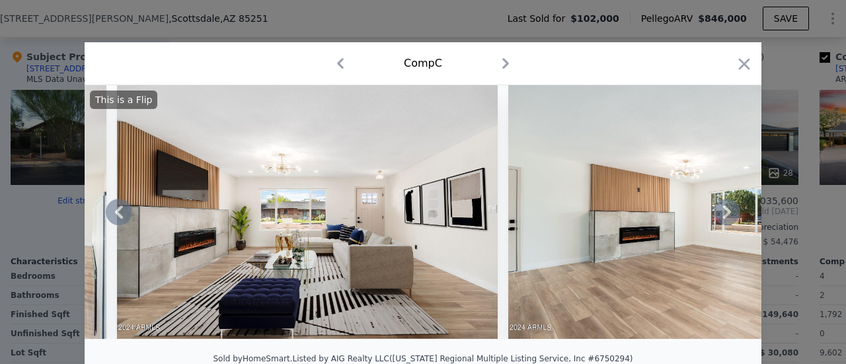
click at [715, 215] on icon at bounding box center [727, 212] width 26 height 26
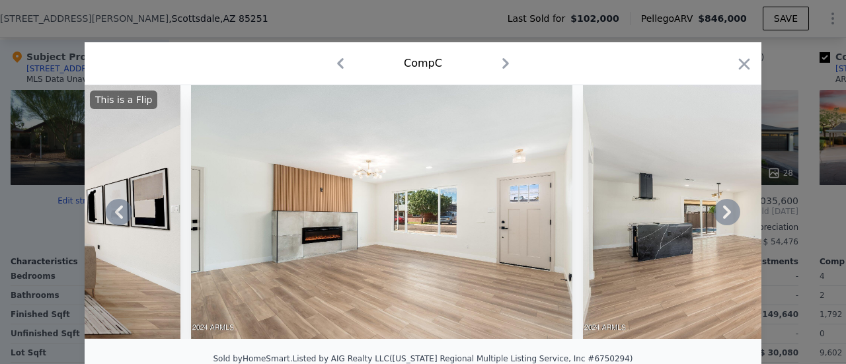
click at [715, 215] on icon at bounding box center [727, 212] width 26 height 26
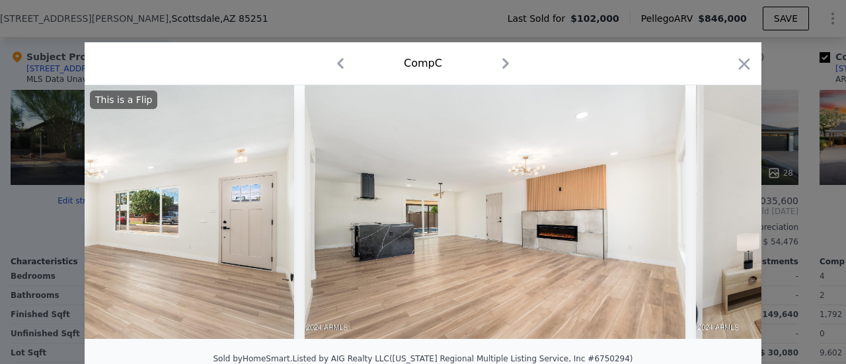
scroll to position [0, 4126]
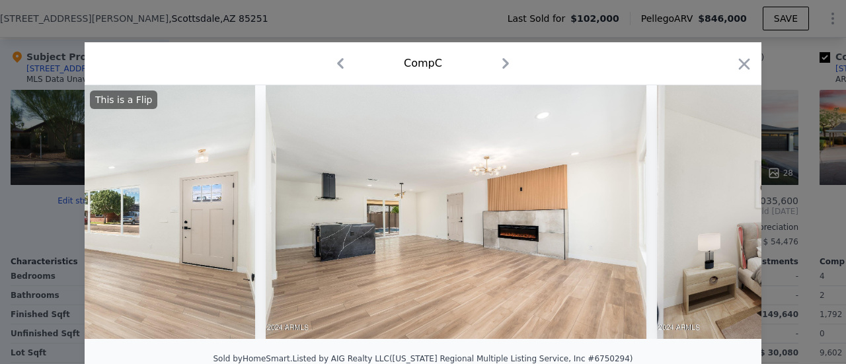
click at [715, 214] on div "This is a Flip" at bounding box center [423, 212] width 677 height 254
click at [715, 214] on icon at bounding box center [727, 212] width 26 height 26
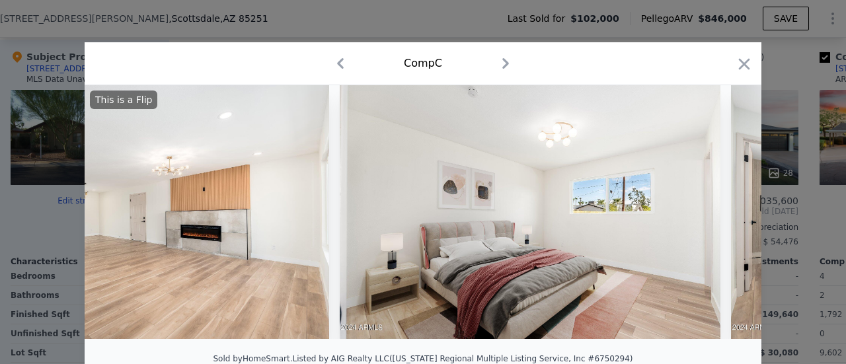
click at [713, 212] on img at bounding box center [530, 212] width 381 height 254
click at [714, 212] on icon at bounding box center [727, 212] width 26 height 26
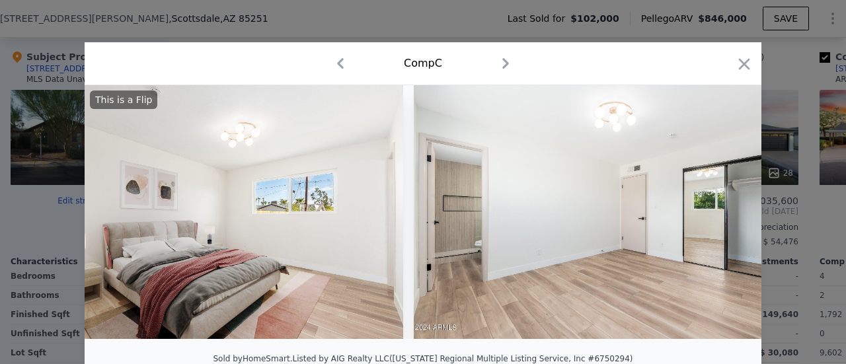
click at [713, 212] on img at bounding box center [604, 212] width 381 height 254
click at [714, 212] on icon at bounding box center [727, 212] width 26 height 26
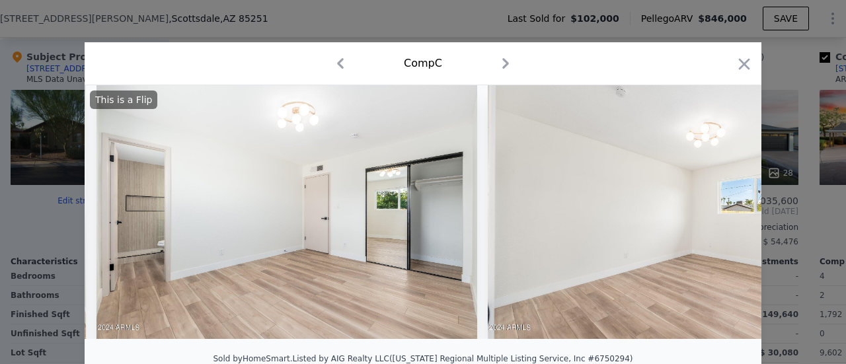
click at [713, 212] on img at bounding box center [678, 212] width 381 height 254
click at [714, 212] on icon at bounding box center [727, 212] width 26 height 26
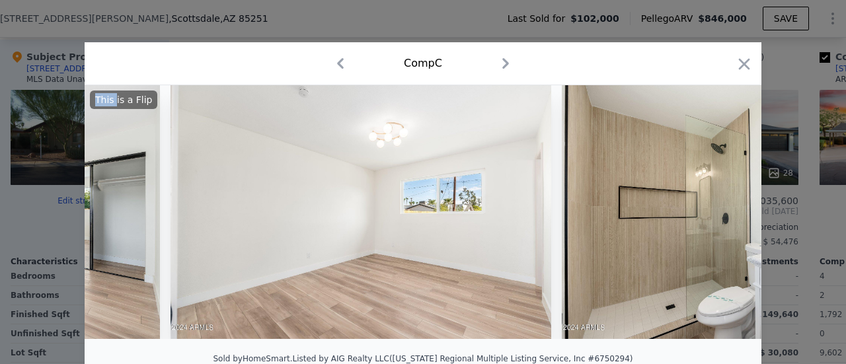
click at [713, 212] on img at bounding box center [752, 212] width 381 height 254
click at [714, 212] on icon at bounding box center [727, 212] width 26 height 26
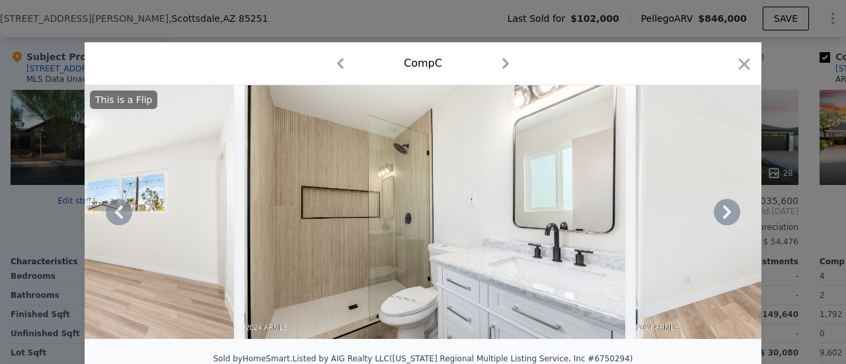
click at [714, 212] on icon at bounding box center [727, 212] width 26 height 26
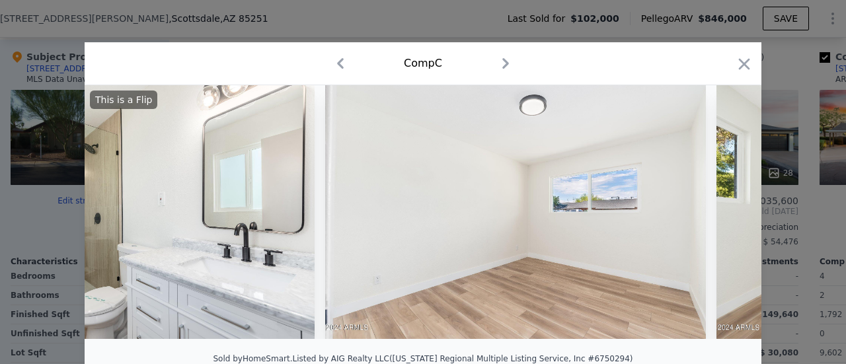
scroll to position [0, 6030]
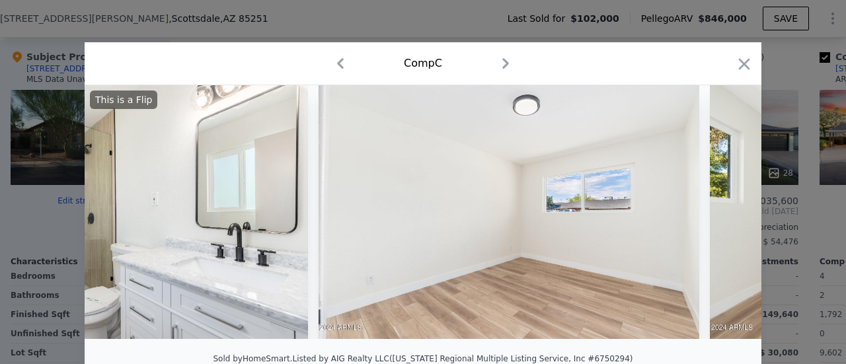
click at [714, 212] on div "This is a Flip" at bounding box center [423, 212] width 677 height 254
click at [714, 212] on icon at bounding box center [727, 212] width 26 height 26
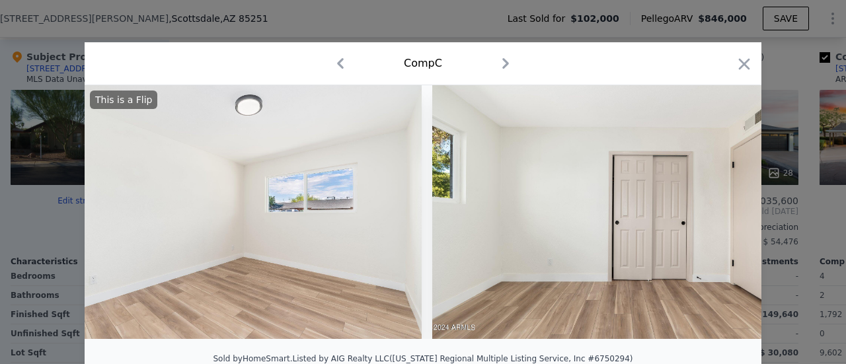
scroll to position [0, 6347]
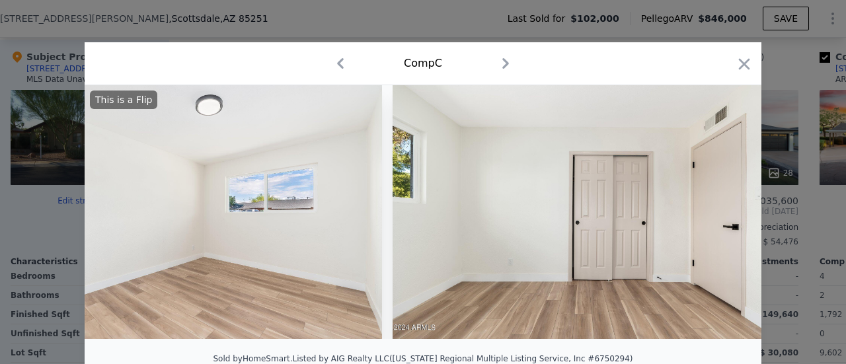
click at [714, 212] on img at bounding box center [583, 212] width 381 height 254
click at [714, 212] on icon at bounding box center [727, 212] width 26 height 26
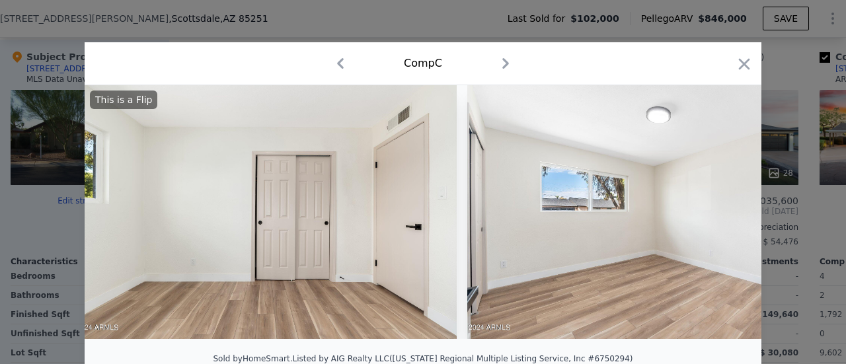
click at [714, 212] on div "This is a Flip" at bounding box center [423, 212] width 677 height 254
click at [714, 212] on icon at bounding box center [727, 212] width 26 height 26
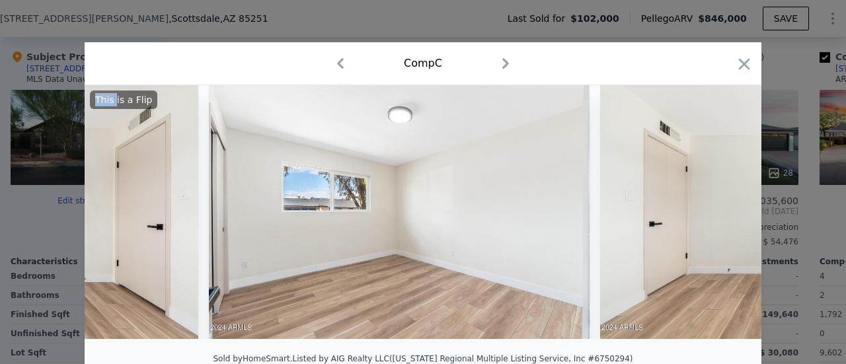
scroll to position [0, 6982]
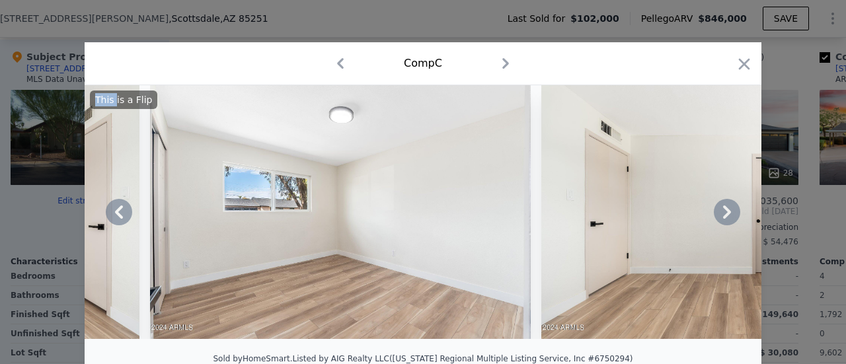
click at [714, 212] on div "This is a Flip" at bounding box center [423, 212] width 677 height 254
click at [714, 212] on icon at bounding box center [727, 212] width 26 height 26
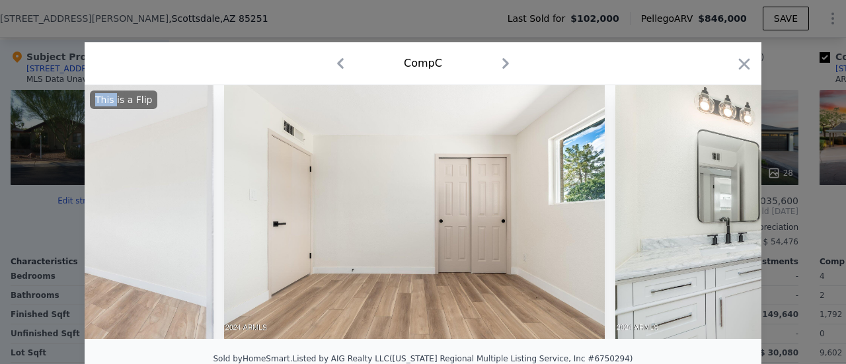
click at [714, 212] on img at bounding box center [806, 212] width 381 height 254
click at [714, 212] on icon at bounding box center [727, 212] width 26 height 26
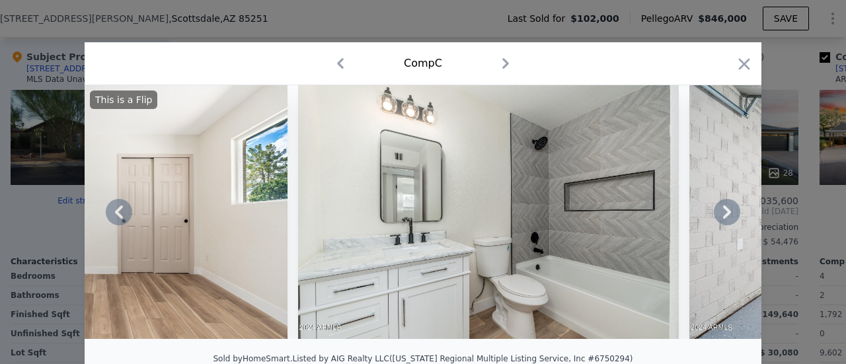
click at [714, 212] on icon at bounding box center [727, 212] width 26 height 26
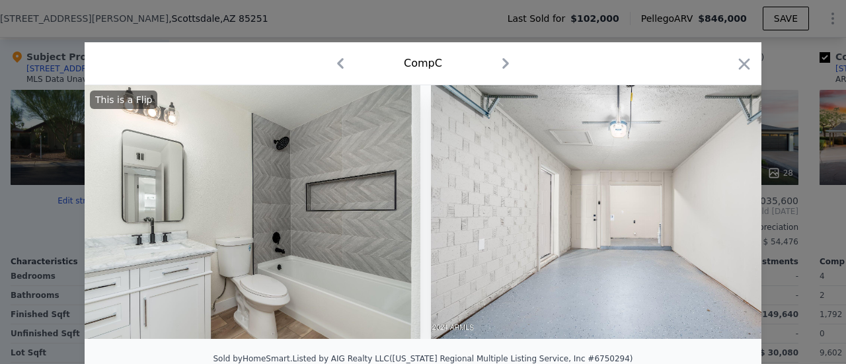
scroll to position [0, 7934]
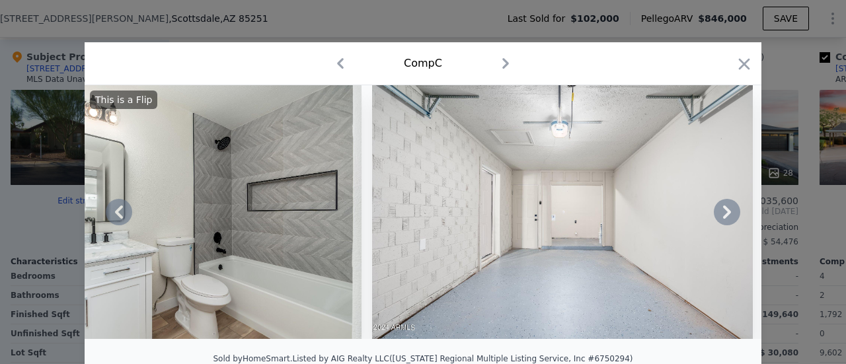
click at [714, 212] on icon at bounding box center [727, 212] width 26 height 26
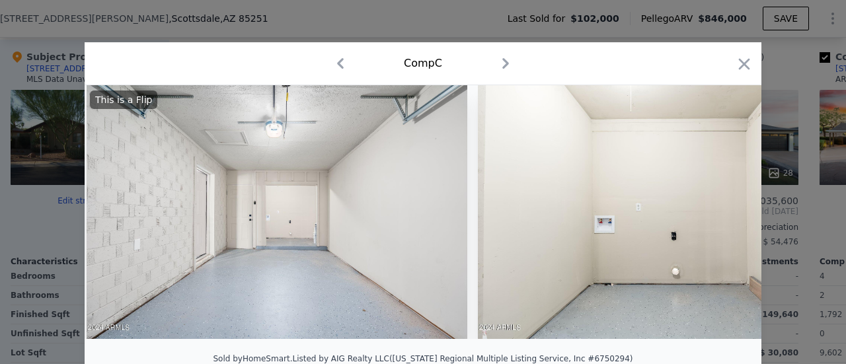
scroll to position [0, 8251]
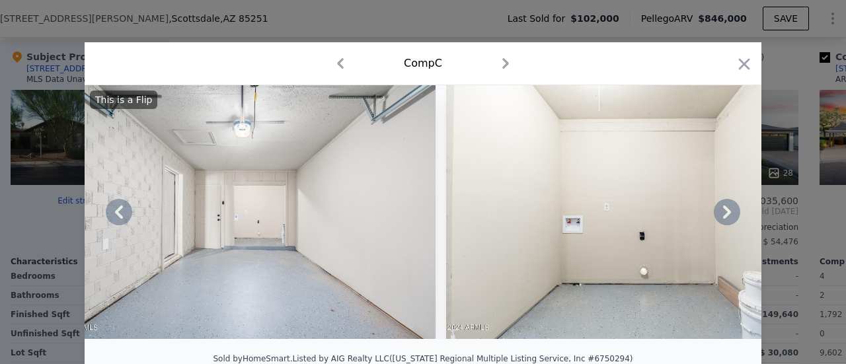
click at [714, 212] on icon at bounding box center [727, 212] width 26 height 26
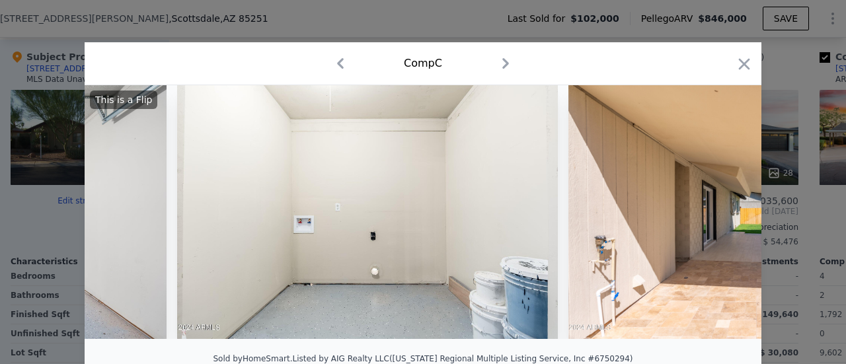
scroll to position [0, 8569]
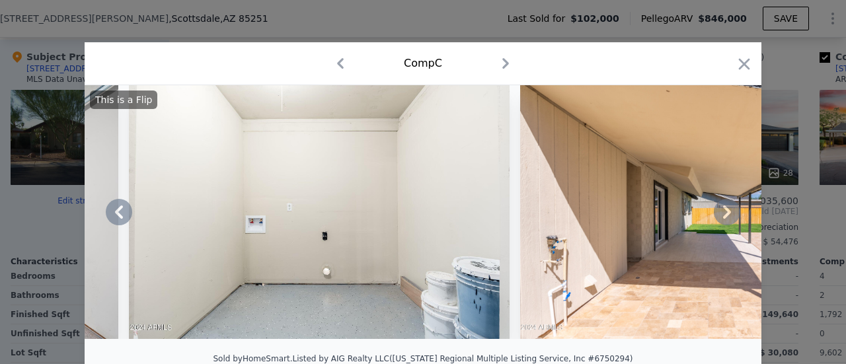
click at [714, 212] on icon at bounding box center [727, 212] width 26 height 26
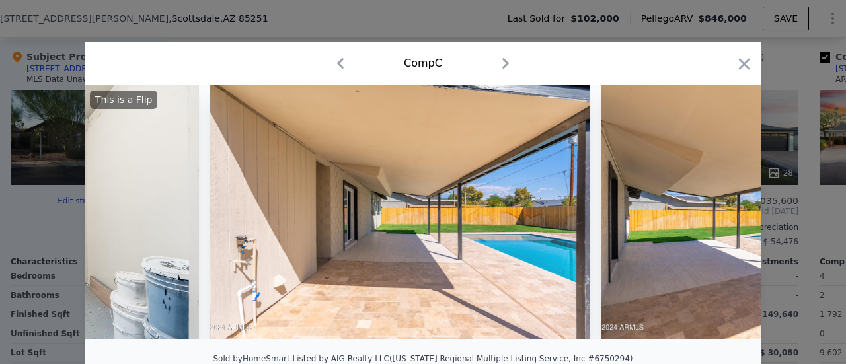
scroll to position [0, 8886]
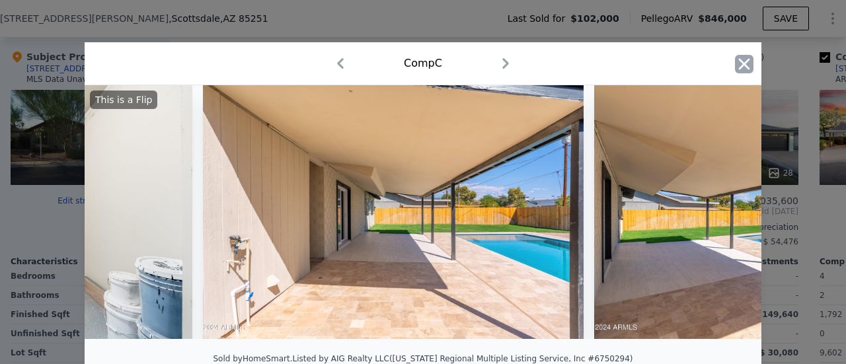
click at [739, 60] on icon "button" at bounding box center [744, 64] width 19 height 19
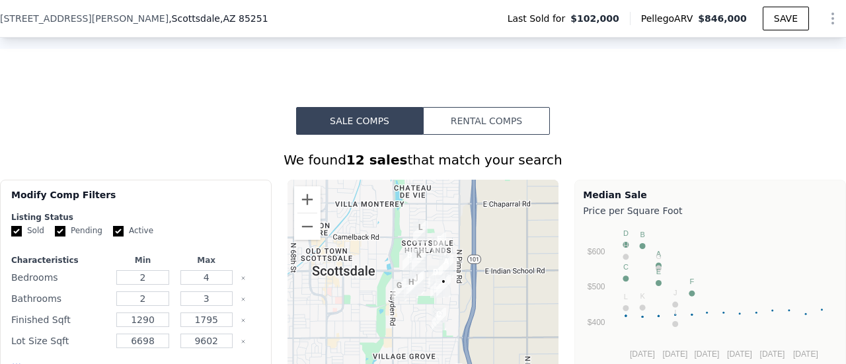
scroll to position [1058, 0]
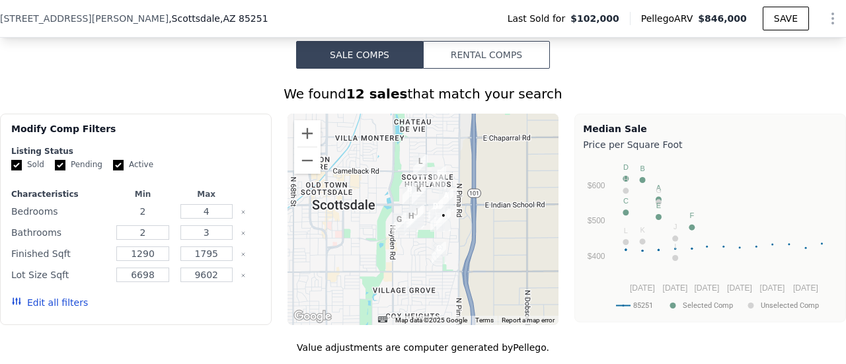
click at [151, 215] on input "2" at bounding box center [142, 211] width 52 height 15
type input "3"
click at [190, 306] on button "Update Search" at bounding box center [210, 303] width 100 height 19
click at [140, 216] on input "number" at bounding box center [142, 211] width 52 height 15
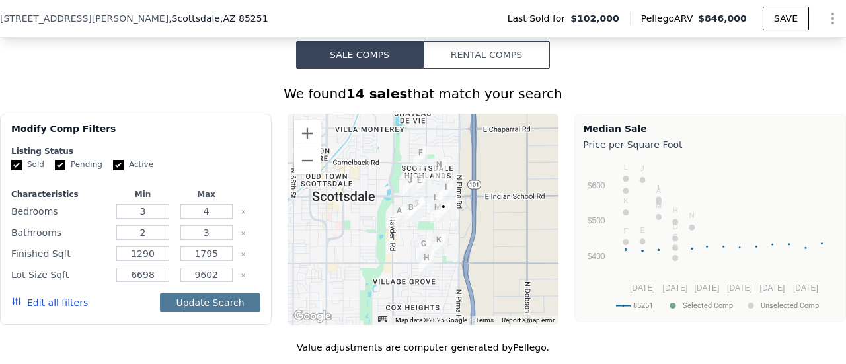
click at [210, 308] on button "Update Search" at bounding box center [210, 303] width 100 height 19
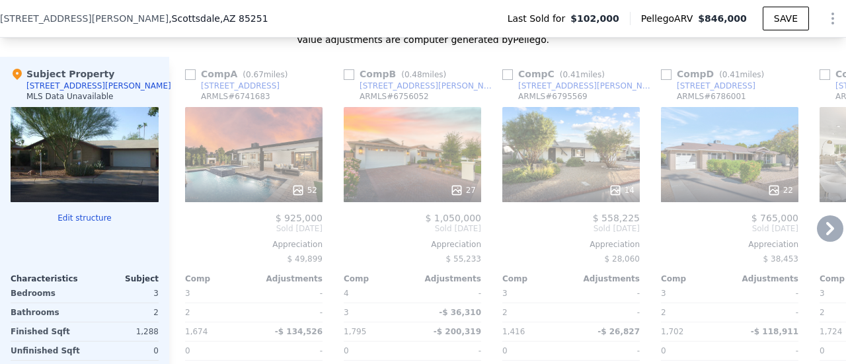
scroll to position [1388, 0]
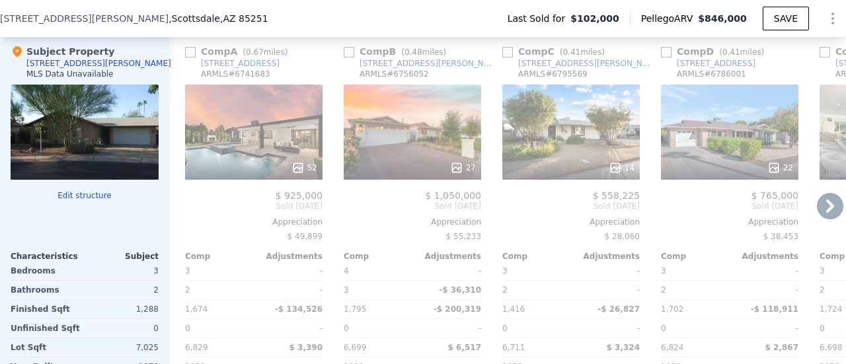
click at [819, 212] on icon at bounding box center [830, 206] width 26 height 26
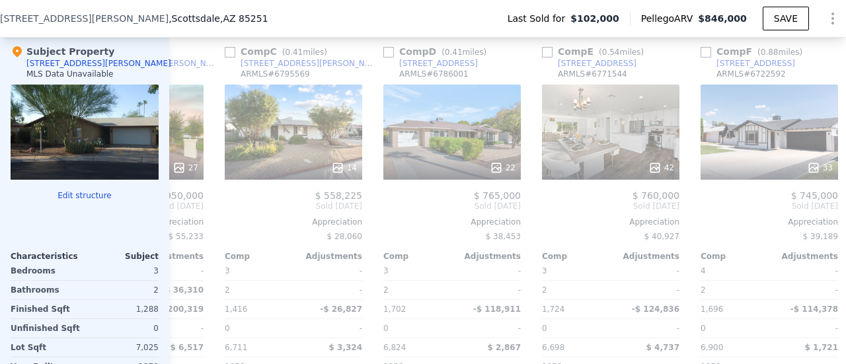
scroll to position [0, 317]
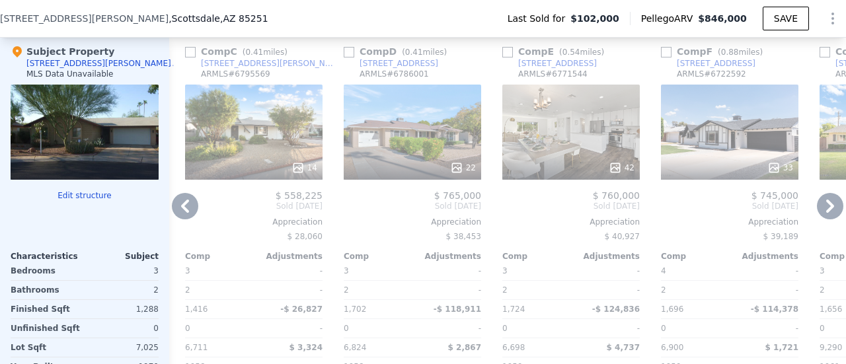
click at [819, 211] on icon at bounding box center [830, 206] width 26 height 26
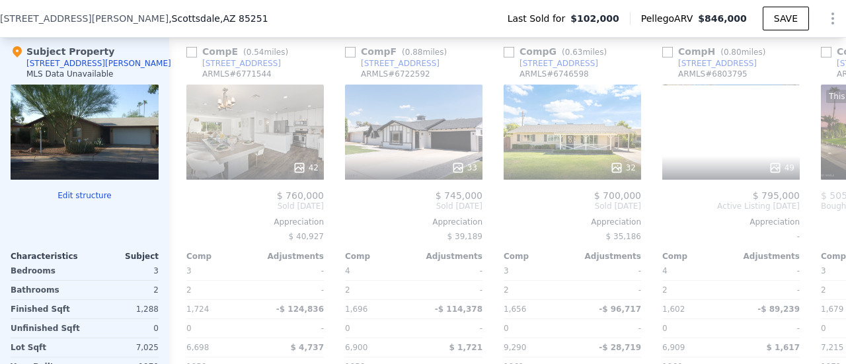
scroll to position [0, 635]
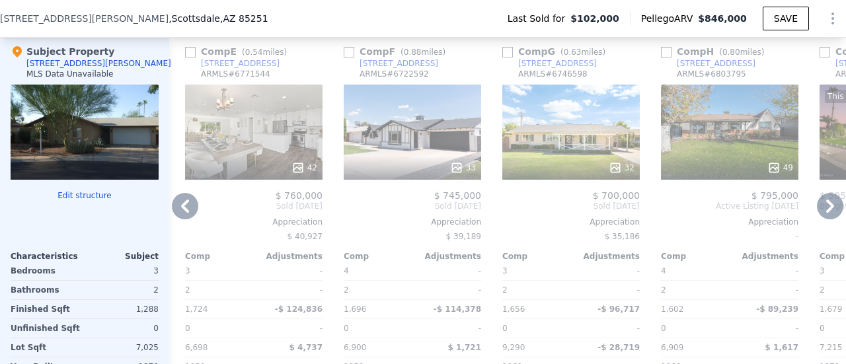
click at [818, 210] on icon at bounding box center [830, 206] width 26 height 26
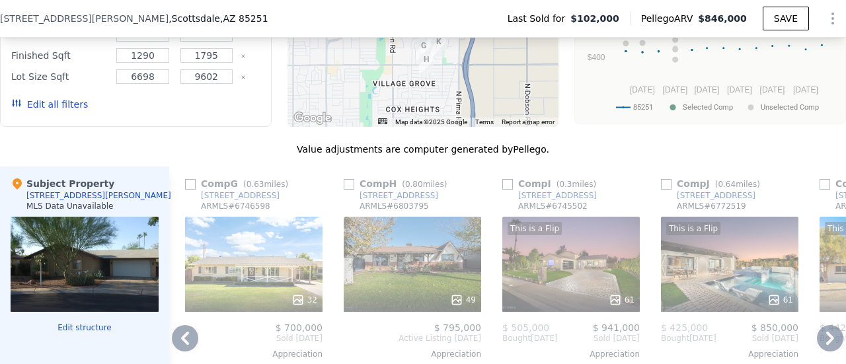
scroll to position [1322, 0]
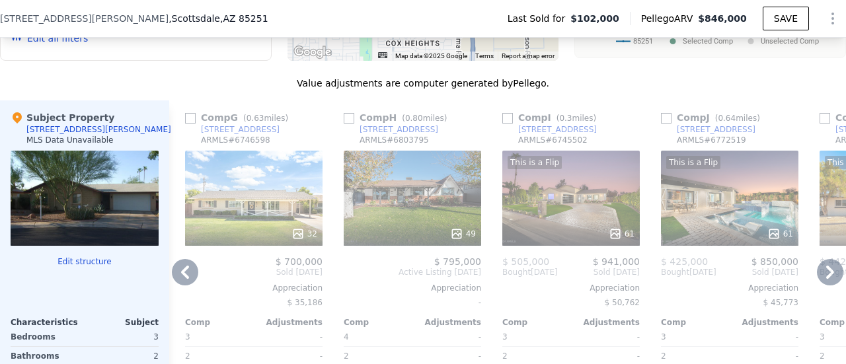
click at [193, 274] on icon at bounding box center [185, 272] width 26 height 26
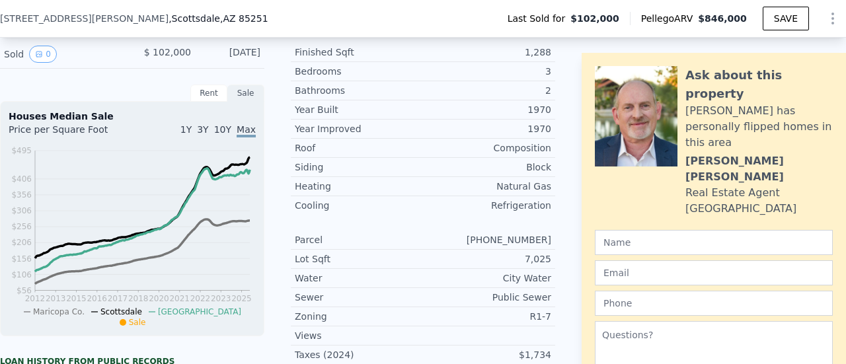
scroll to position [27, 0]
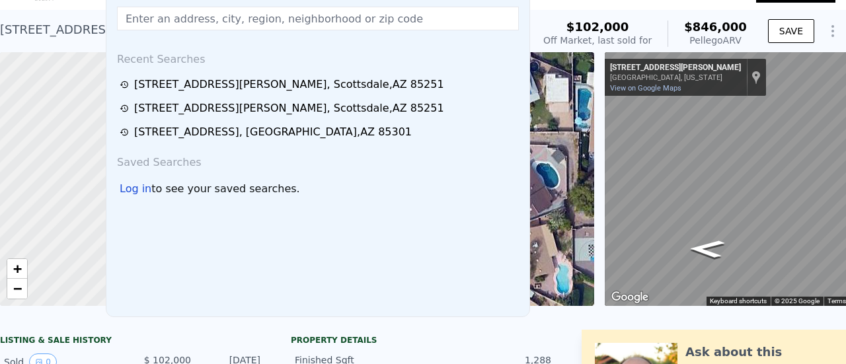
scroll to position [0, 0]
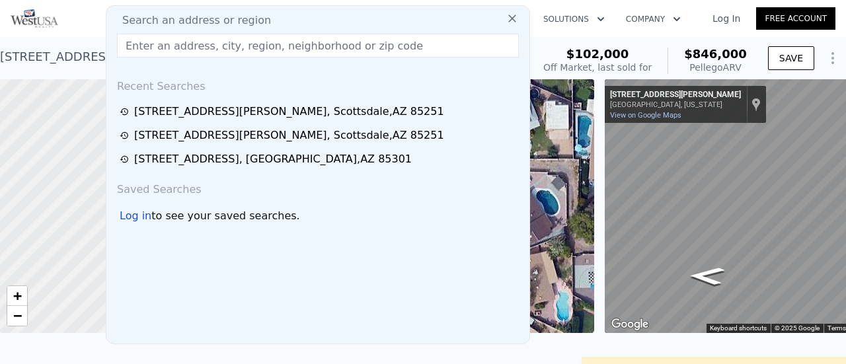
type input "2"
checkbox input "true"
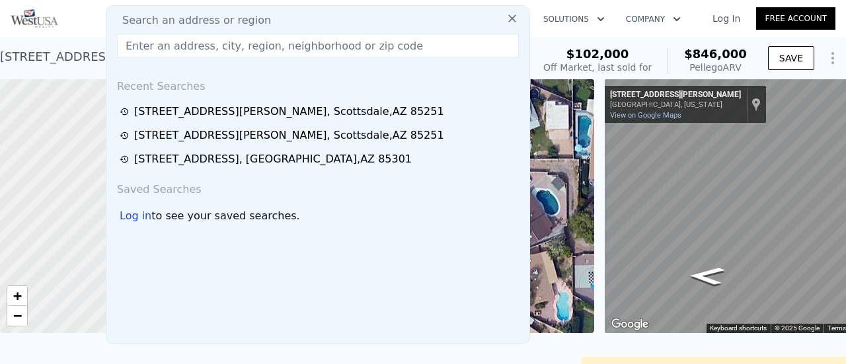
checkbox input "true"
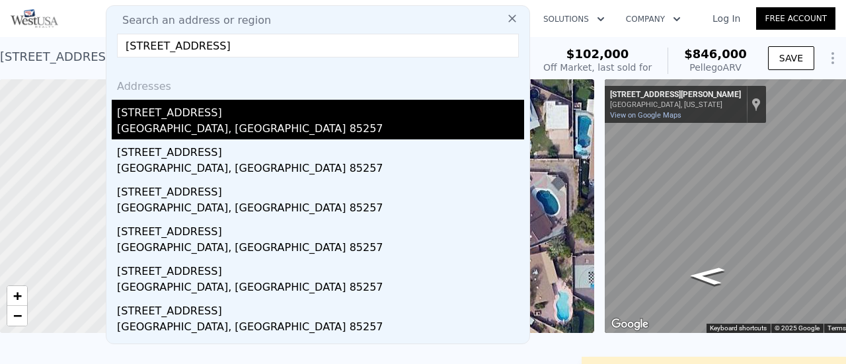
type input "[STREET_ADDRESS]"
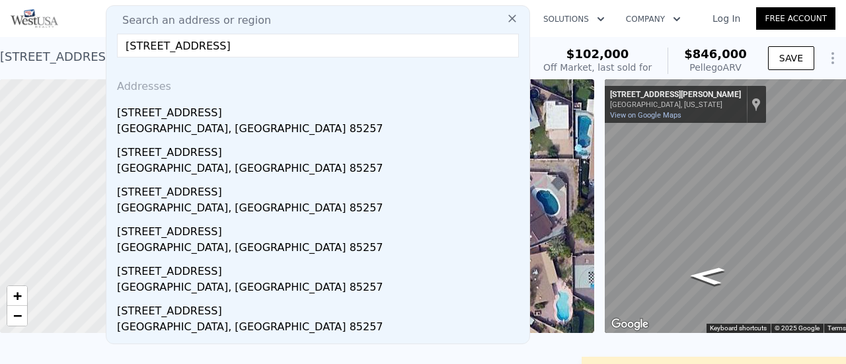
drag, startPoint x: 182, startPoint y: 121, endPoint x: 176, endPoint y: 113, distance: 10.3
click at [182, 121] on div "[GEOGRAPHIC_DATA], [GEOGRAPHIC_DATA] 85257" at bounding box center [320, 130] width 407 height 19
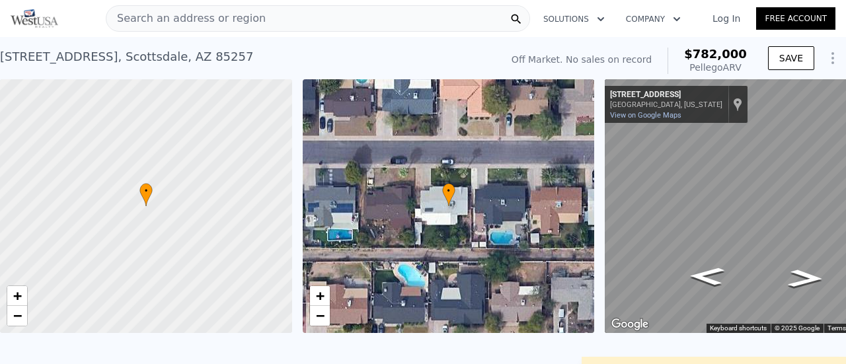
click at [187, 19] on span "Search an address or region" at bounding box center [185, 19] width 159 height 16
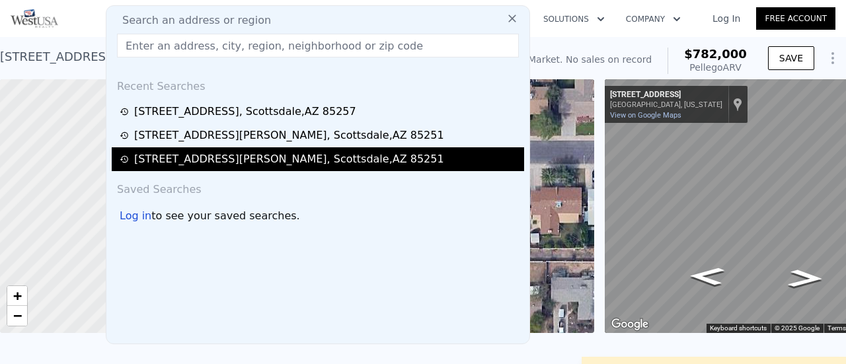
click at [220, 158] on div "[STREET_ADDRESS][PERSON_NAME]" at bounding box center [289, 159] width 310 height 16
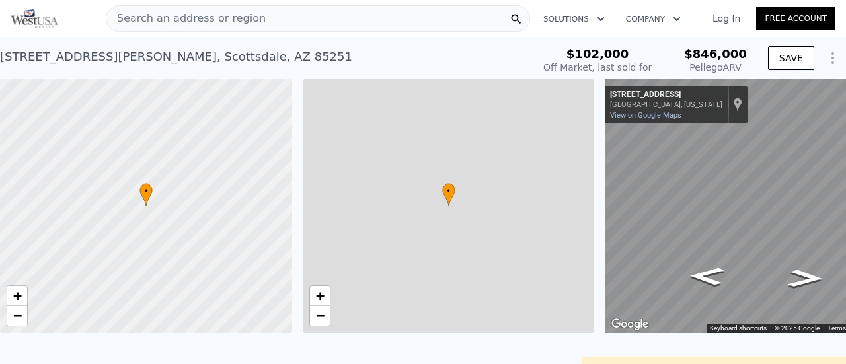
type input "3"
type input "1795"
type input "6698"
type input "9602"
checkbox input "true"
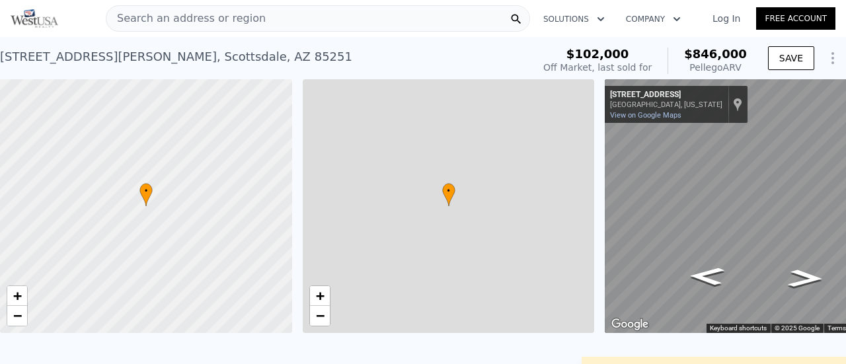
type input "$ 846,000"
type input "$ 688,052"
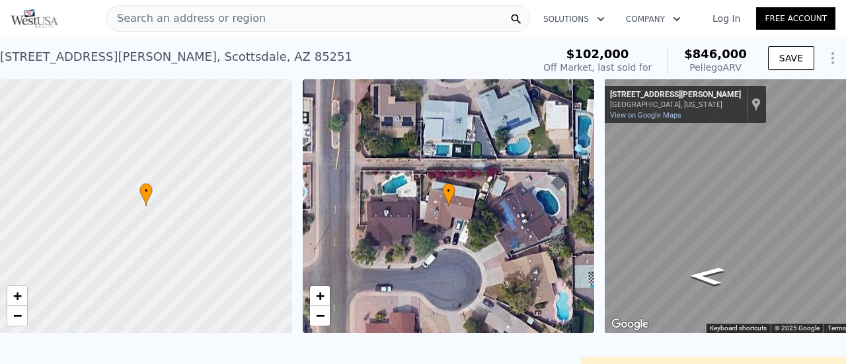
click at [183, 19] on span "Search an address or region" at bounding box center [185, 19] width 159 height 16
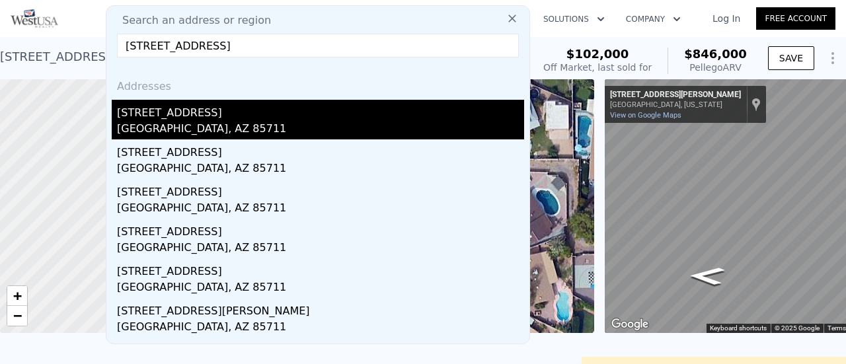
type input "[STREET_ADDRESS]"
click at [171, 118] on div "[STREET_ADDRESS]" at bounding box center [320, 110] width 407 height 21
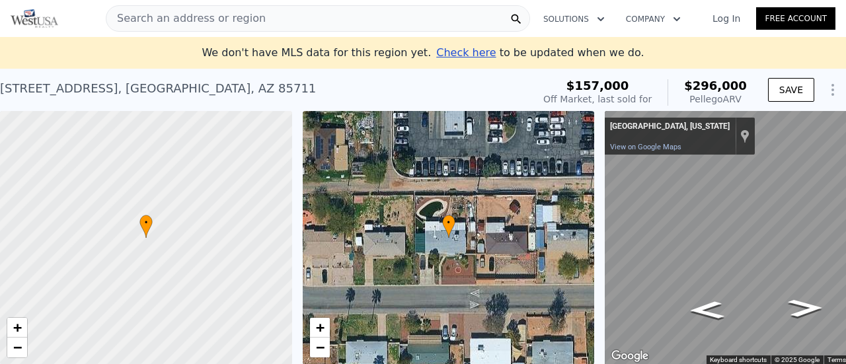
click at [205, 11] on span "Search an address or region" at bounding box center [185, 19] width 159 height 16
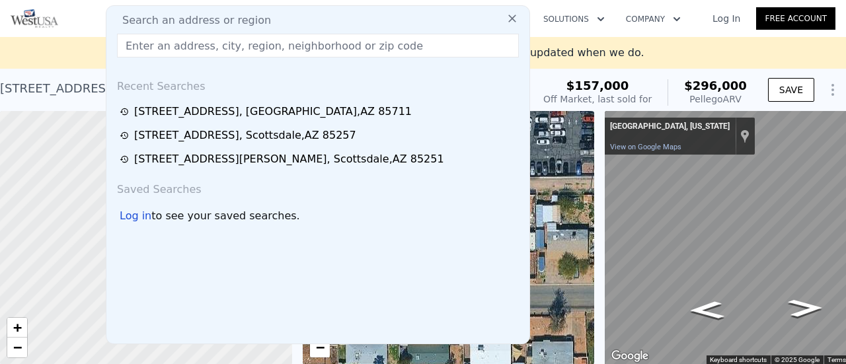
type input "[STREET_ADDRESS]"
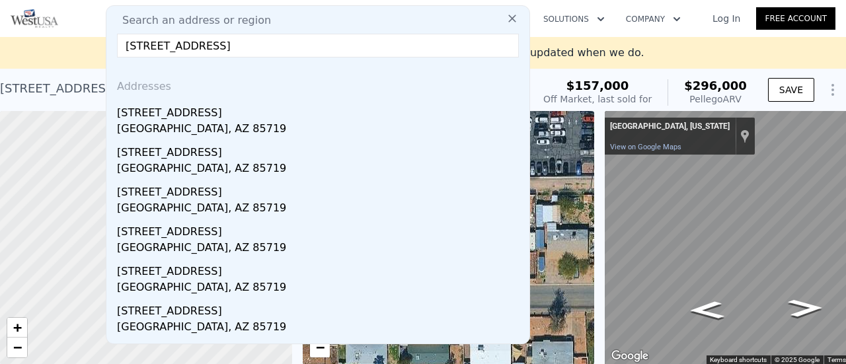
drag, startPoint x: 173, startPoint y: 116, endPoint x: 173, endPoint y: 104, distance: 11.9
click at [173, 116] on div "[STREET_ADDRESS]" at bounding box center [320, 110] width 407 height 21
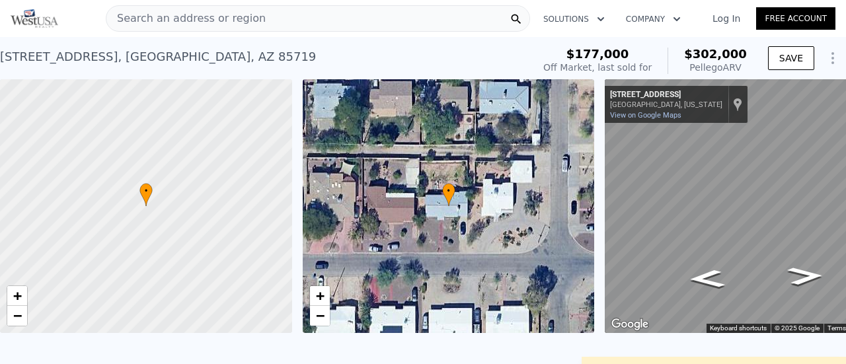
click at [157, 22] on span "Search an address or region" at bounding box center [185, 19] width 159 height 16
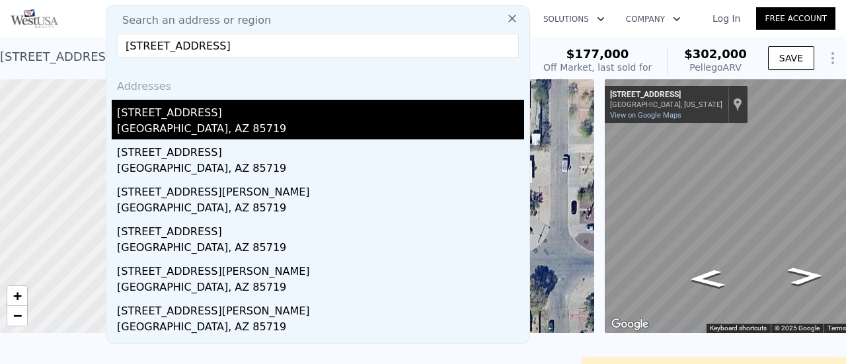
type input "[STREET_ADDRESS]"
click at [165, 125] on div "[GEOGRAPHIC_DATA], AZ 85719" at bounding box center [320, 130] width 407 height 19
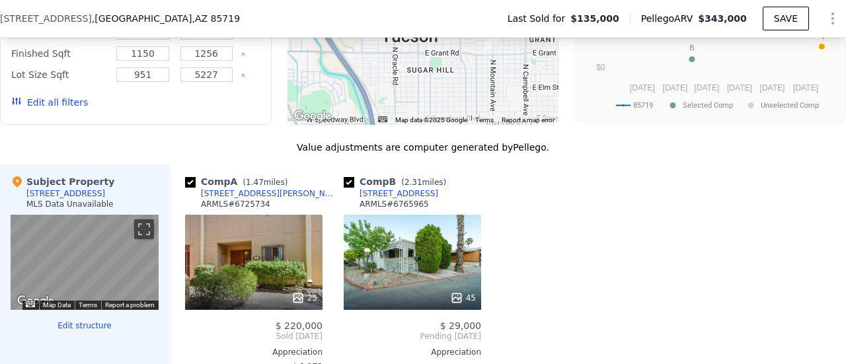
scroll to position [1251, 0]
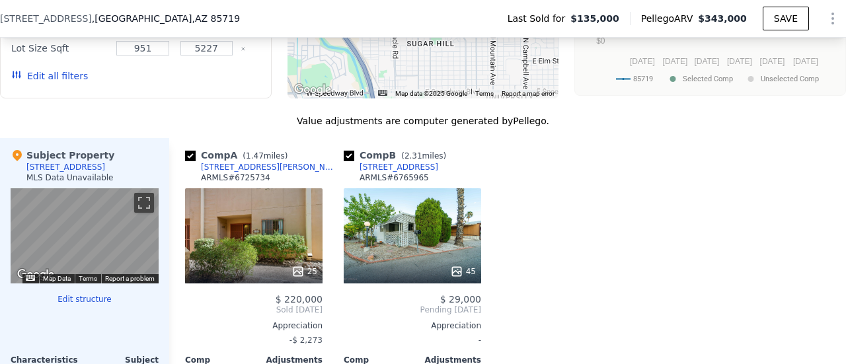
drag, startPoint x: 389, startPoint y: 220, endPoint x: 709, endPoint y: 220, distance: 320.7
click at [709, 220] on div "Comp A ( 1.47 miles) [STREET_ADDRESS][PERSON_NAME] # 6725734 25 $ 220,000 Sold …" at bounding box center [507, 341] width 677 height 406
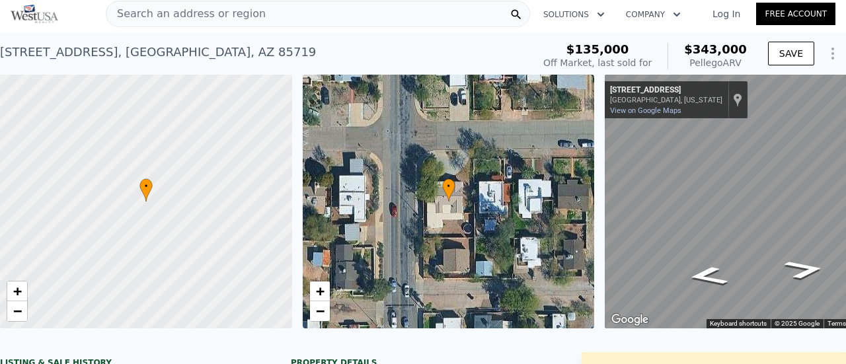
scroll to position [0, 0]
